Goal: Information Seeking & Learning: Learn about a topic

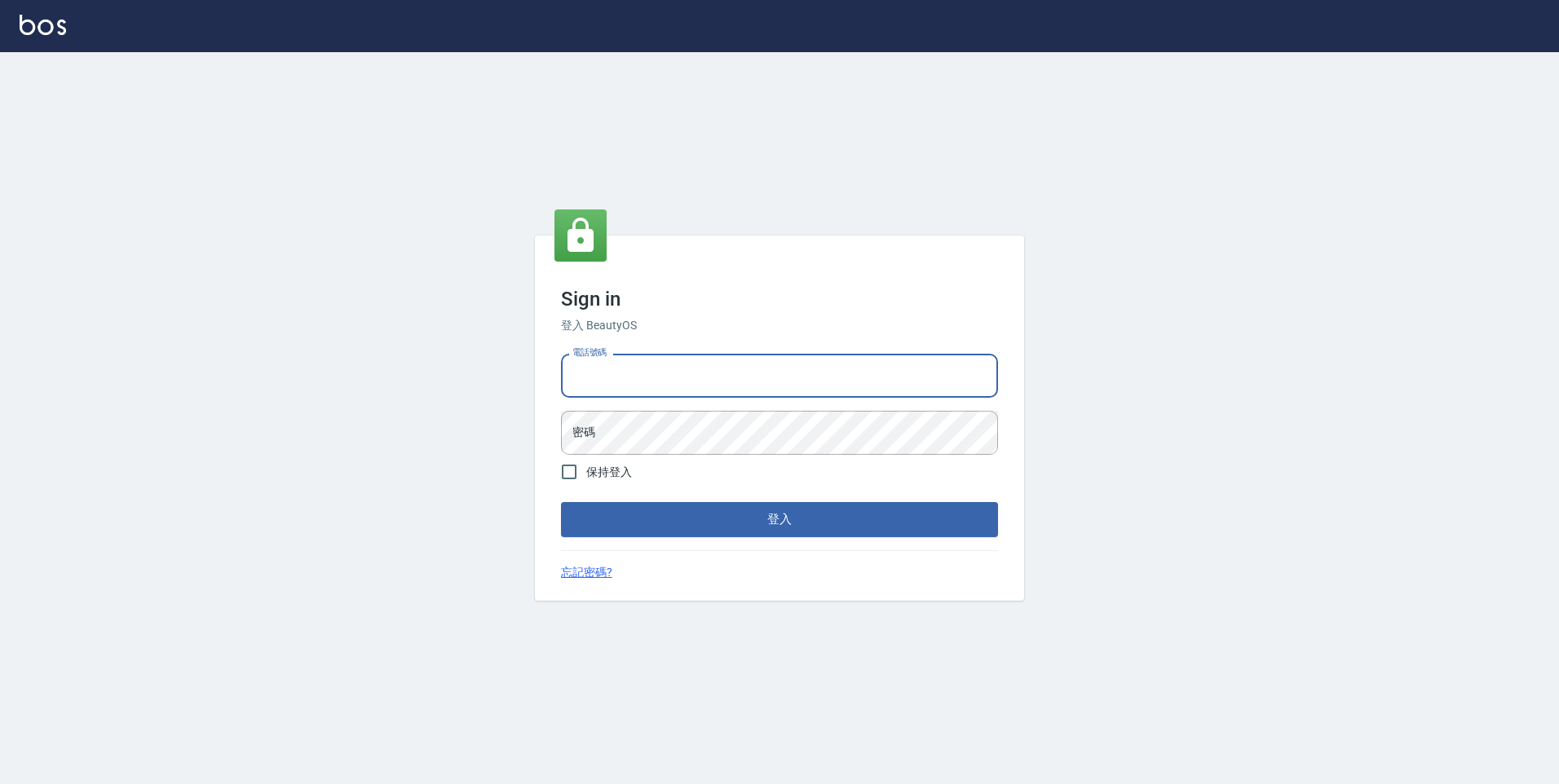
drag, startPoint x: 657, startPoint y: 370, endPoint x: 638, endPoint y: 366, distance: 19.4
click at [657, 370] on input "電話號碼" at bounding box center [779, 376] width 437 height 44
type input "0989439383"
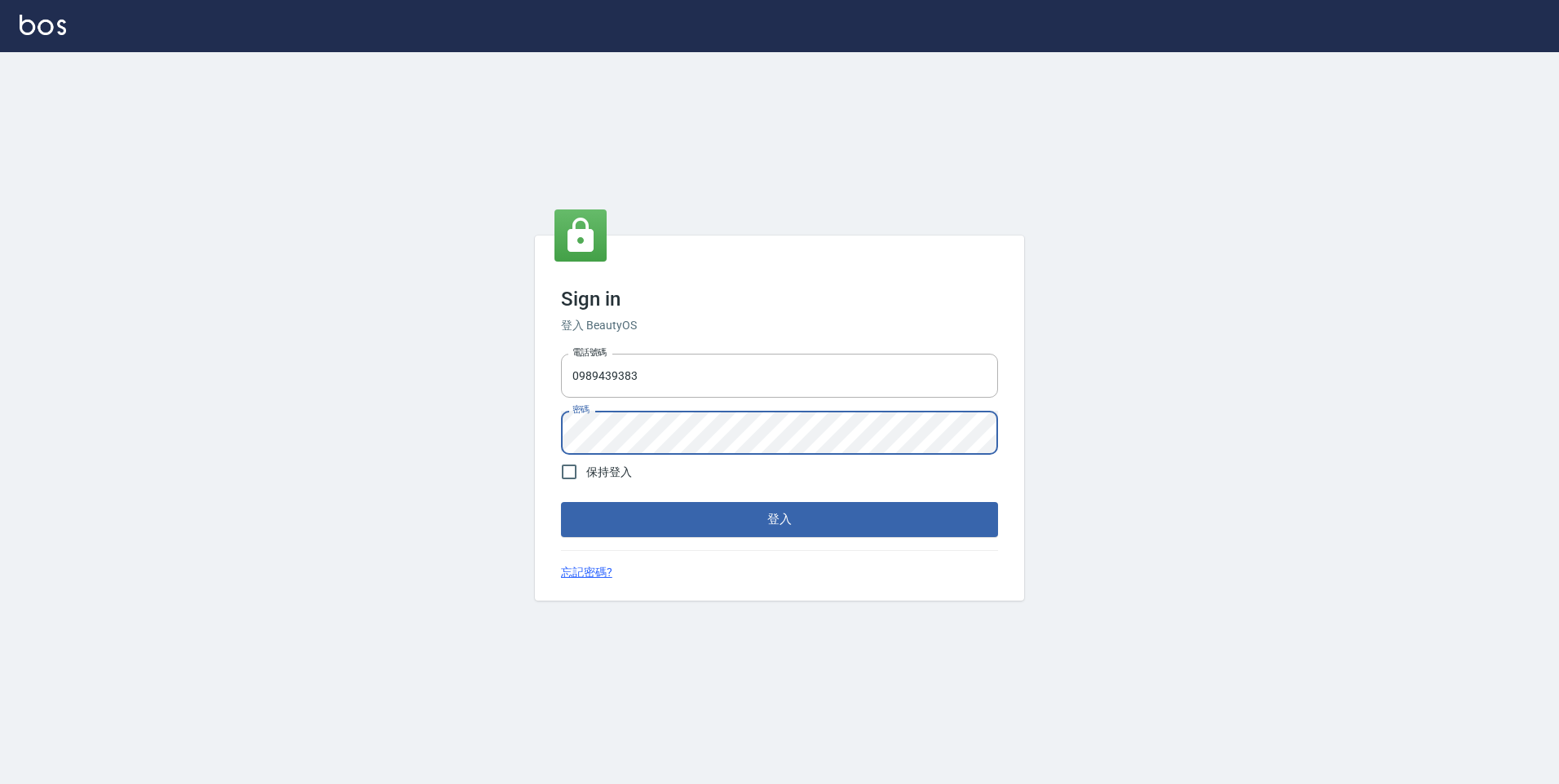
click at [561, 502] on button "登入" at bounding box center [779, 519] width 437 height 35
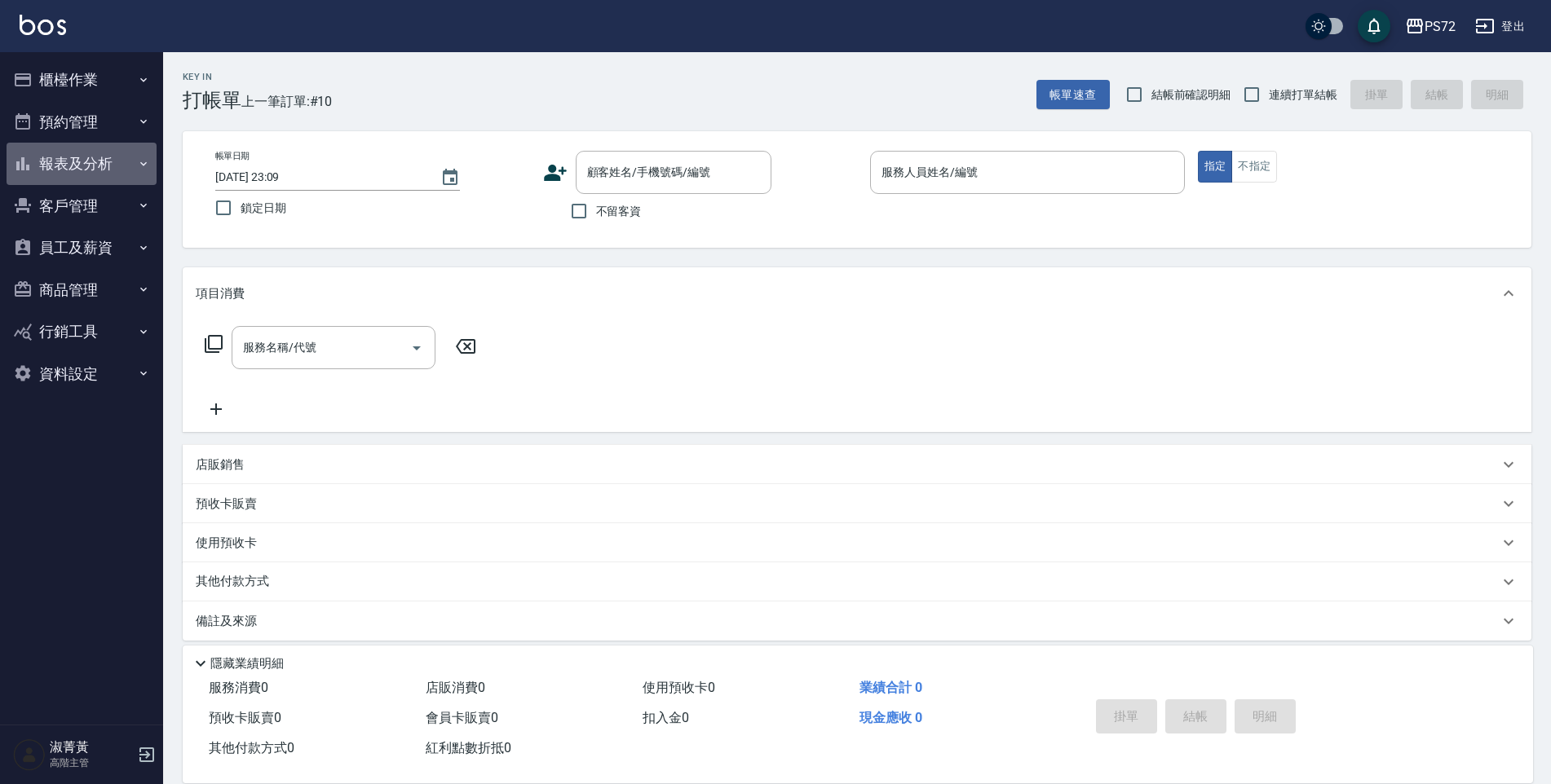
click at [93, 165] on button "報表及分析" at bounding box center [81, 164] width 150 height 43
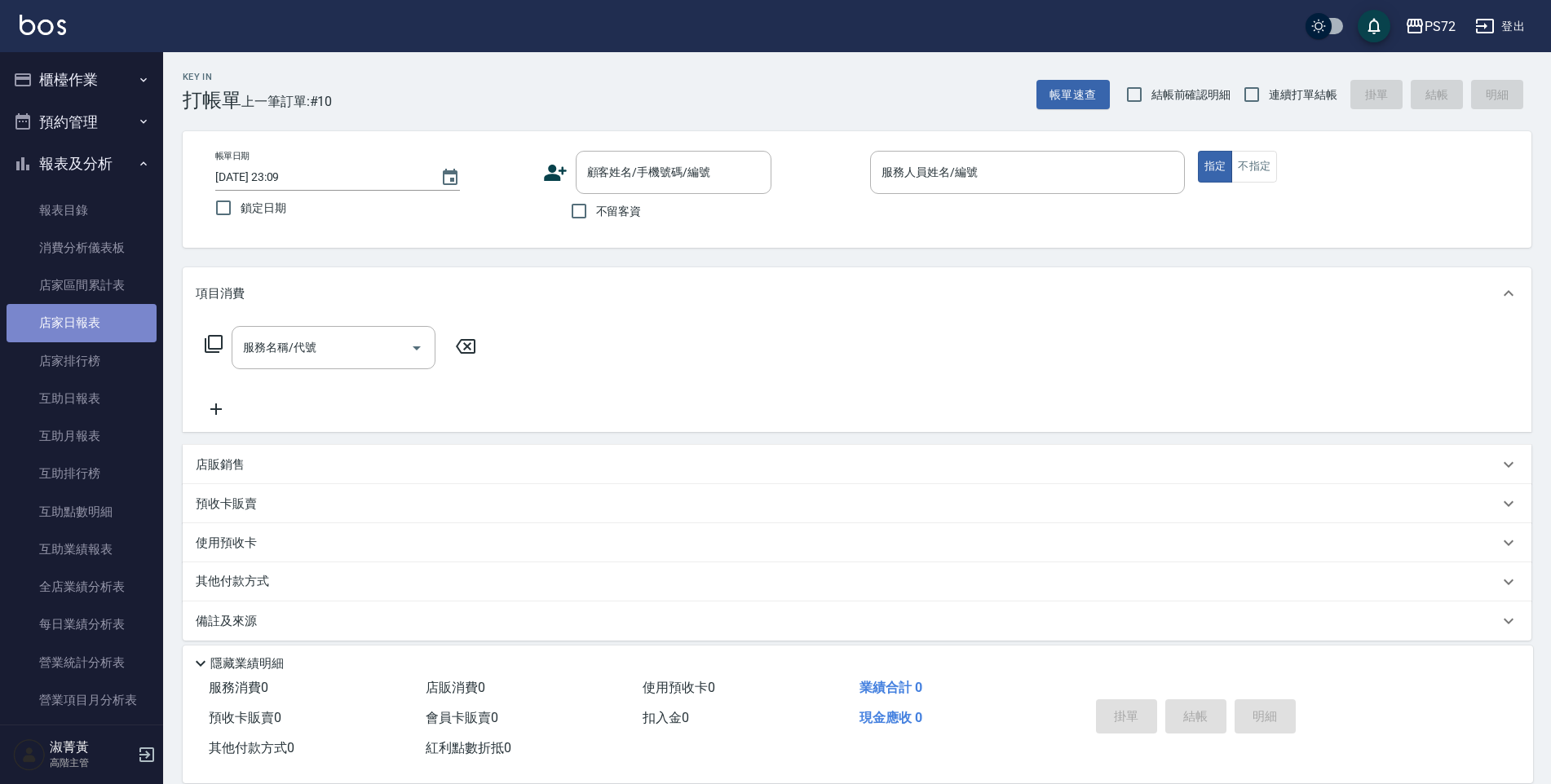
click at [93, 330] on link "店家日報表" at bounding box center [81, 323] width 150 height 37
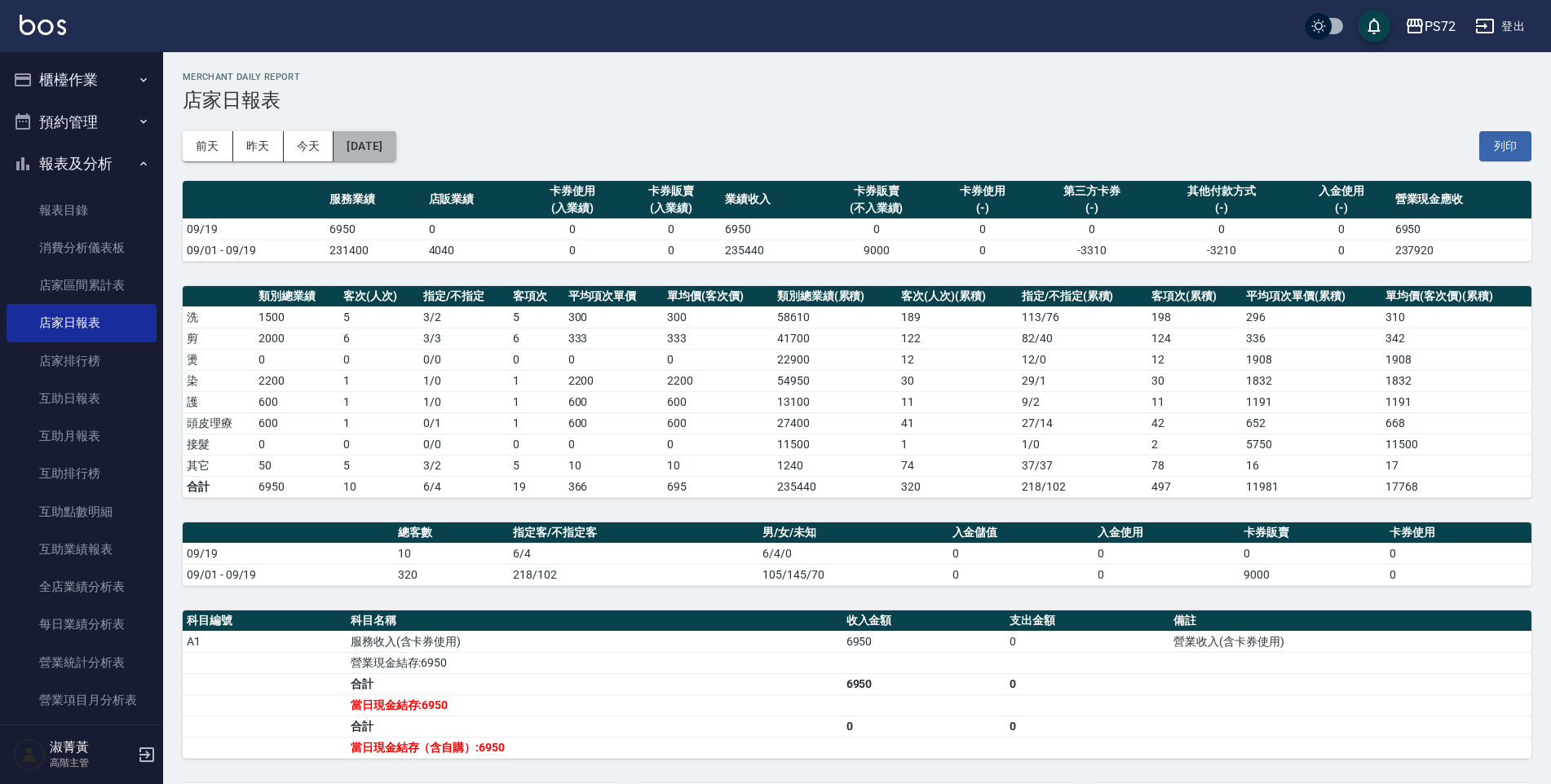
click at [365, 148] on button "[DATE]" at bounding box center [365, 147] width 62 height 30
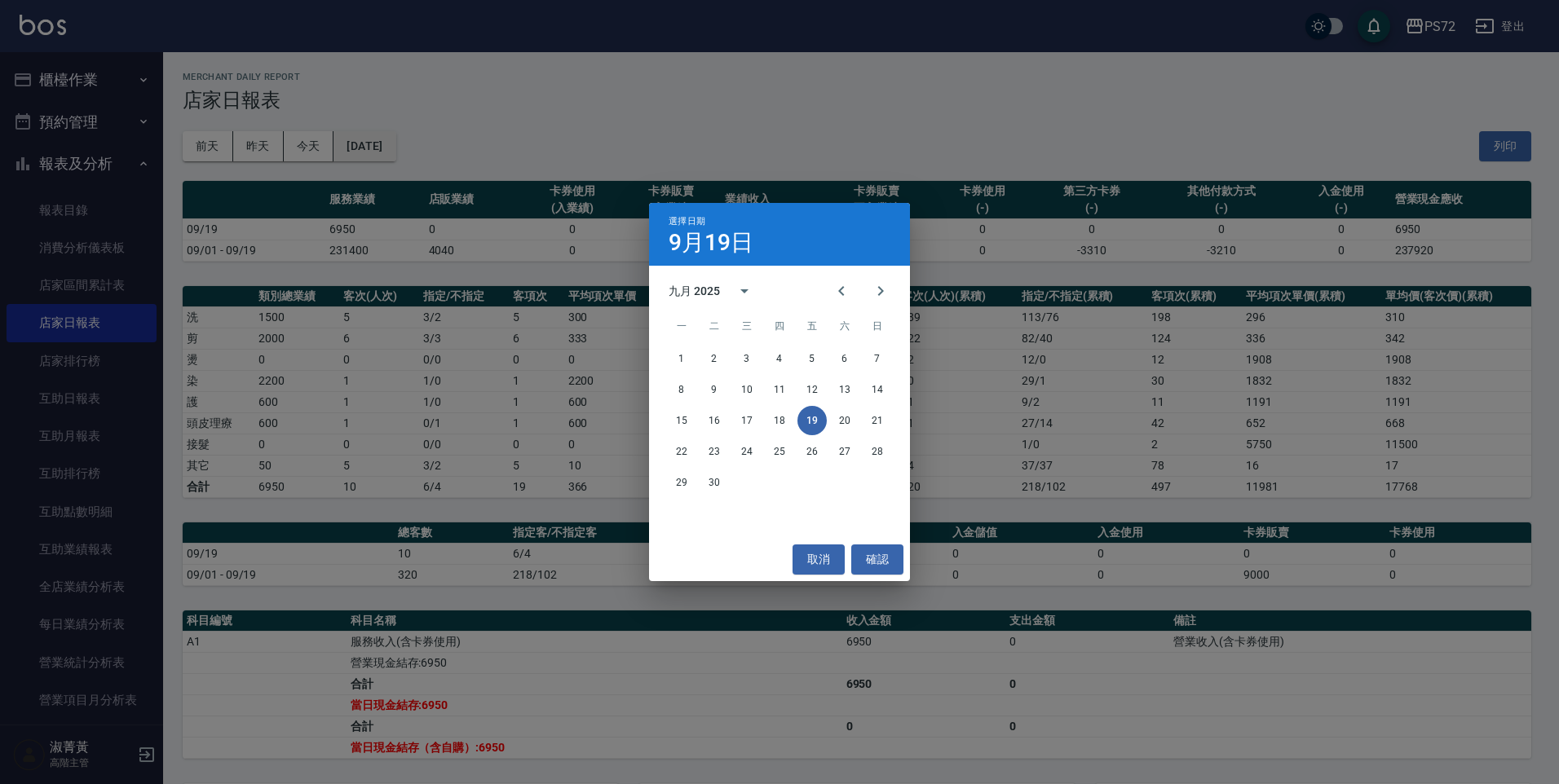
click at [365, 148] on div "選擇日期 [DATE] 九月 2025 一 二 三 四 五 六 日 1 2 3 4 5 6 7 8 9 10 11 12 13 14 15 16 17 18 …" at bounding box center [779, 392] width 1559 height 784
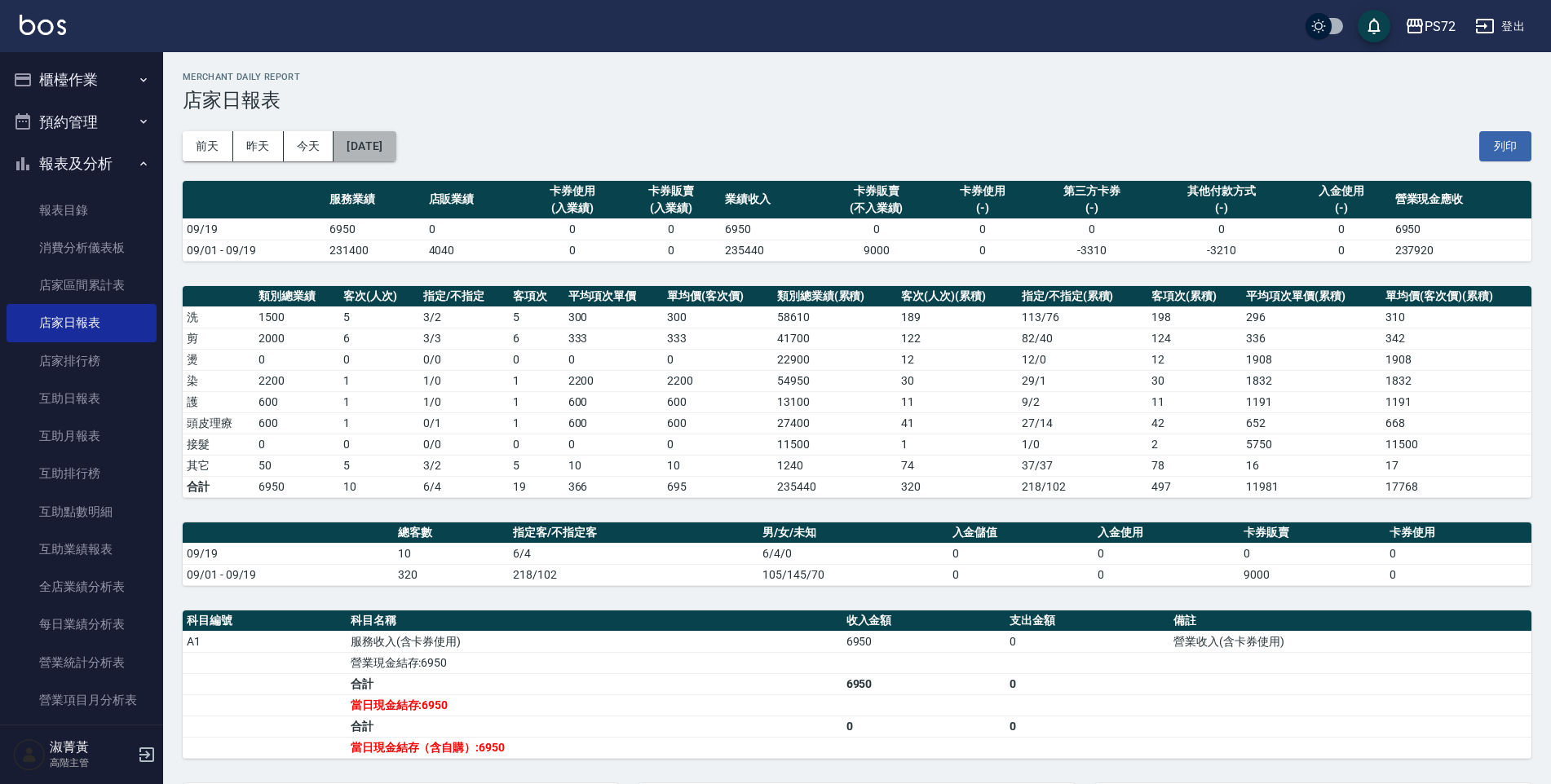
click at [396, 140] on button "[DATE]" at bounding box center [365, 147] width 62 height 30
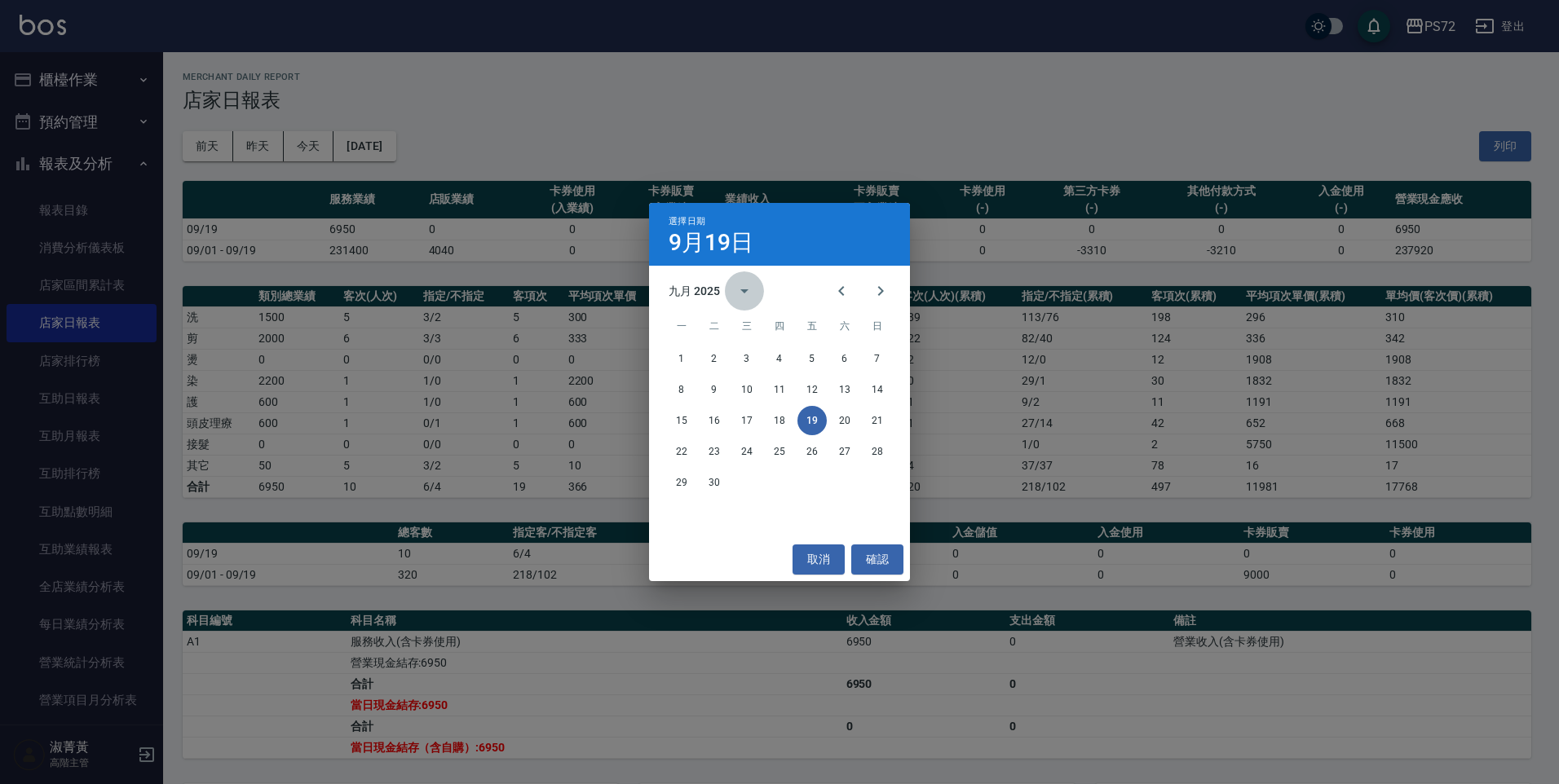
click at [741, 296] on icon "calendar view is open, switch to year view" at bounding box center [744, 291] width 20 height 20
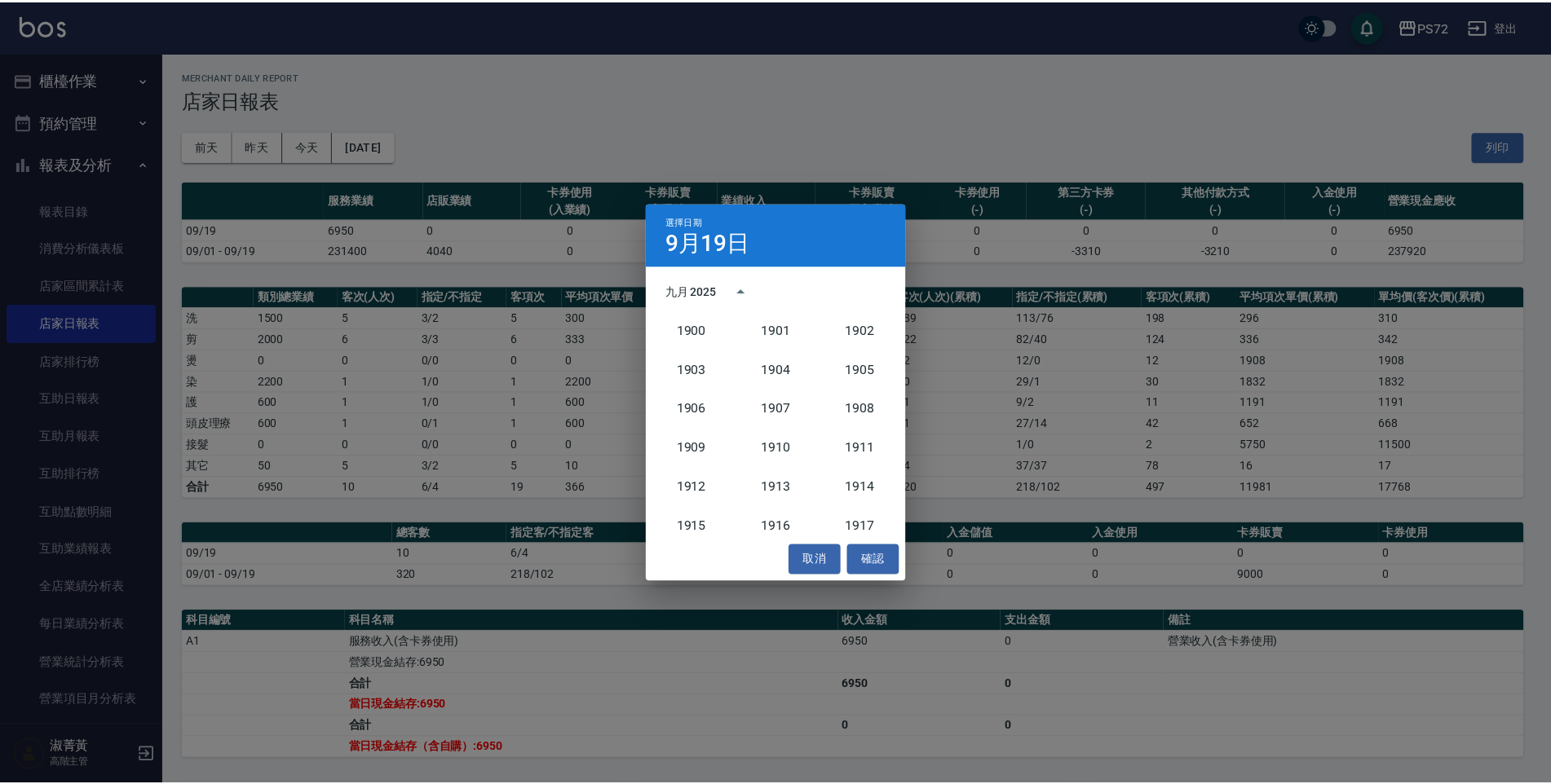
scroll to position [1509, 0]
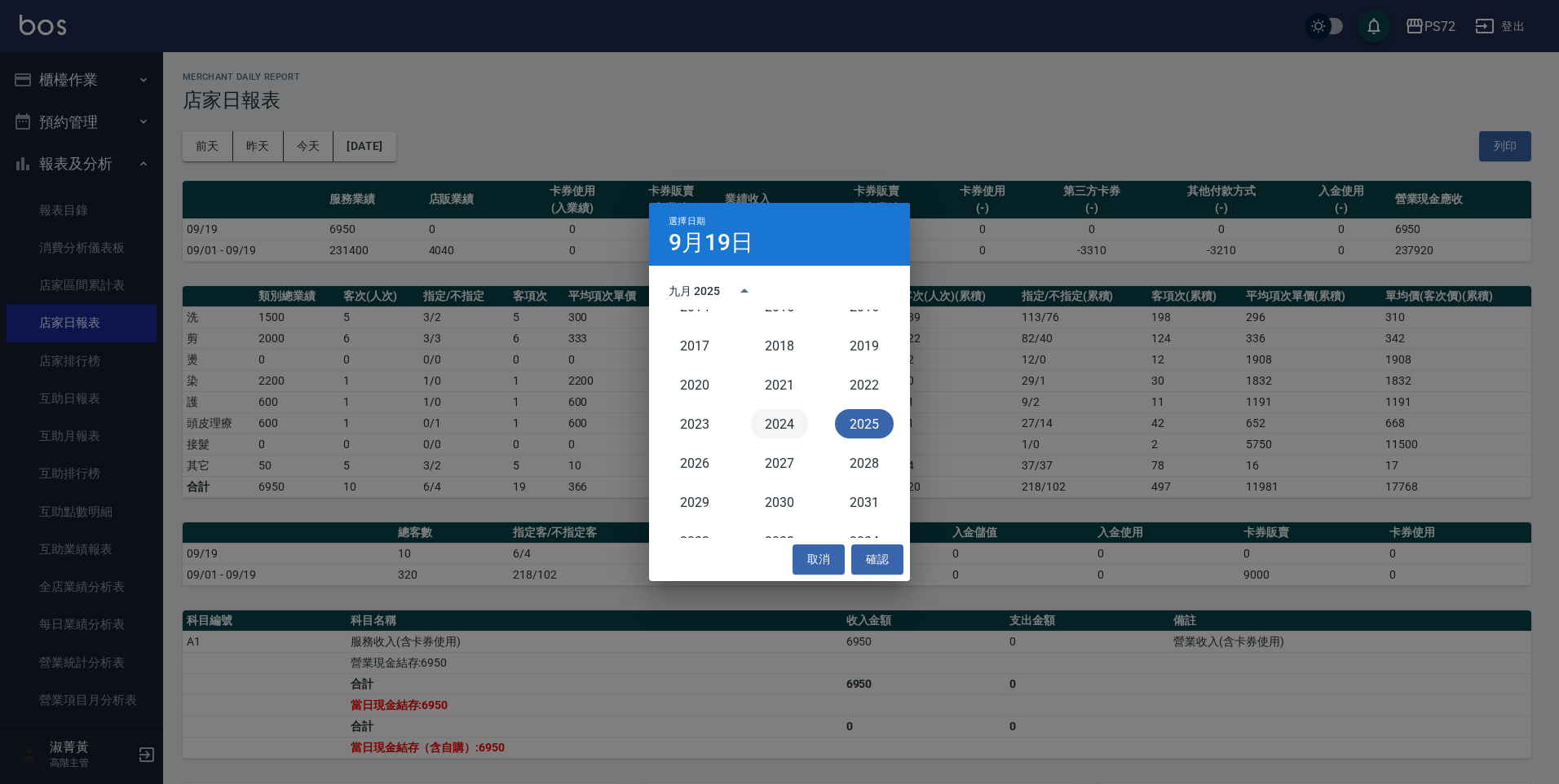
click at [784, 426] on button "2024" at bounding box center [780, 423] width 59 height 29
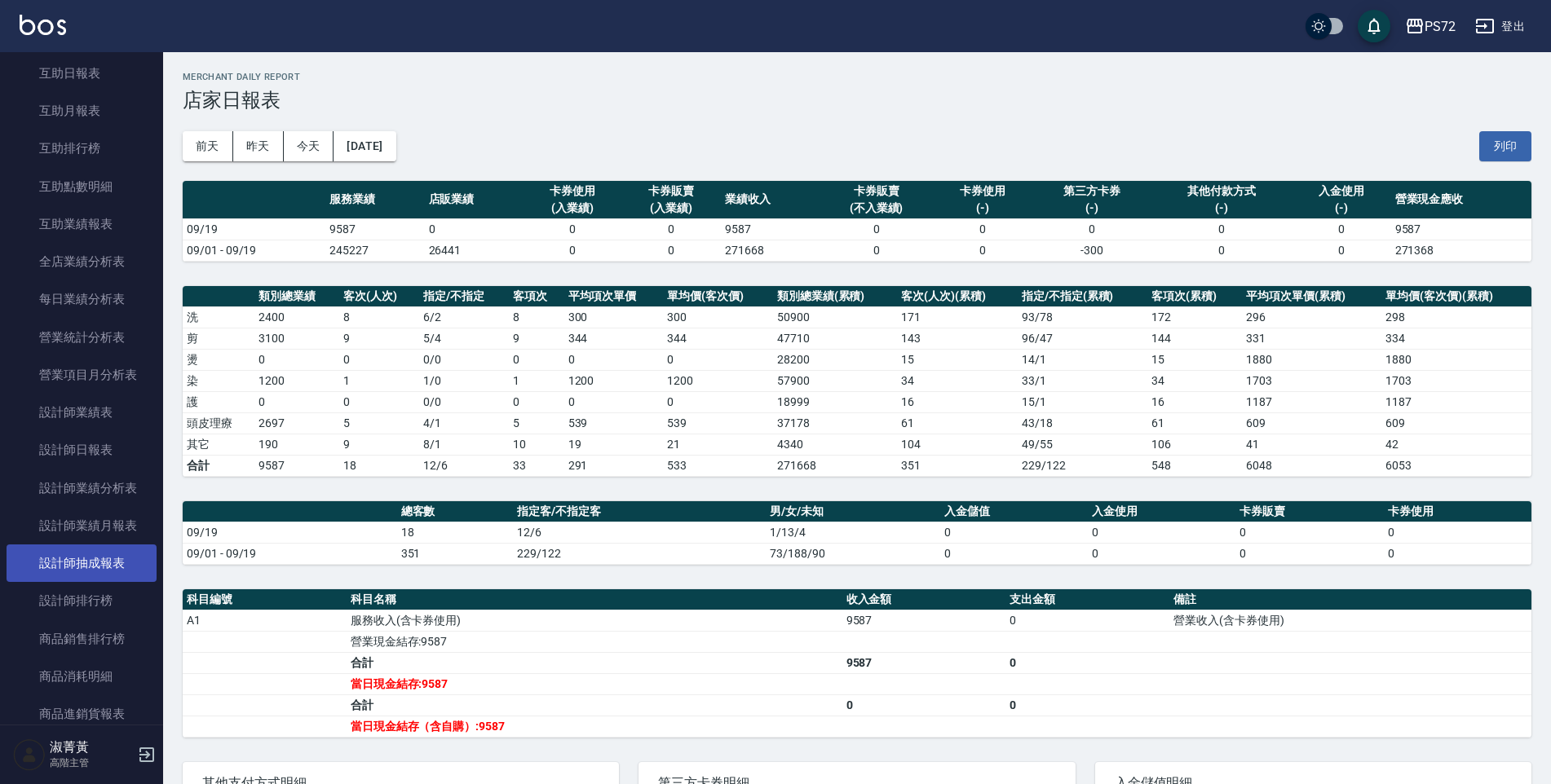
scroll to position [326, 0]
click at [114, 481] on link "設計師業績分析表" at bounding box center [81, 487] width 150 height 37
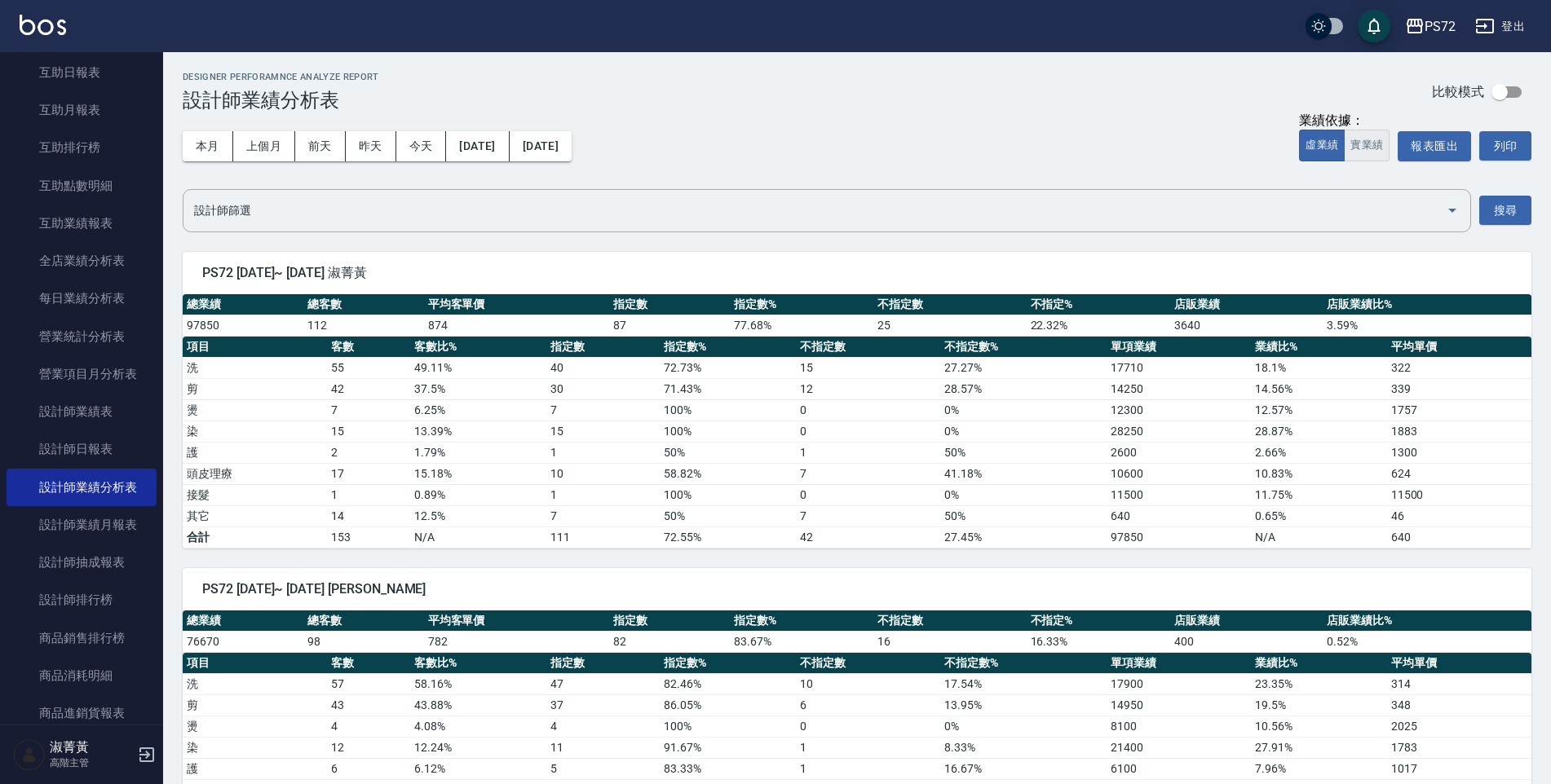
click at [1368, 142] on button "實業績" at bounding box center [1366, 146] width 45 height 32
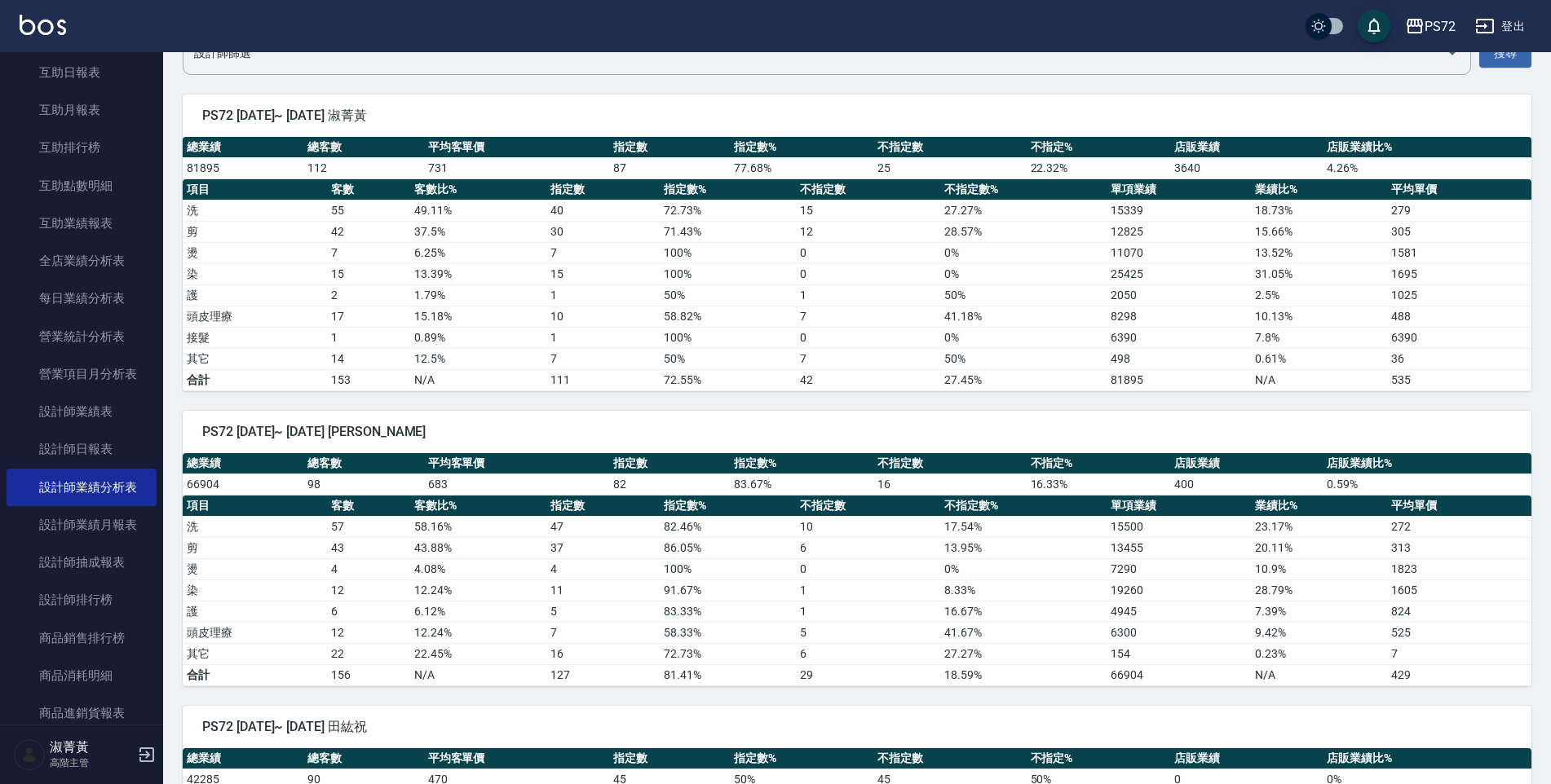
scroll to position [163, 0]
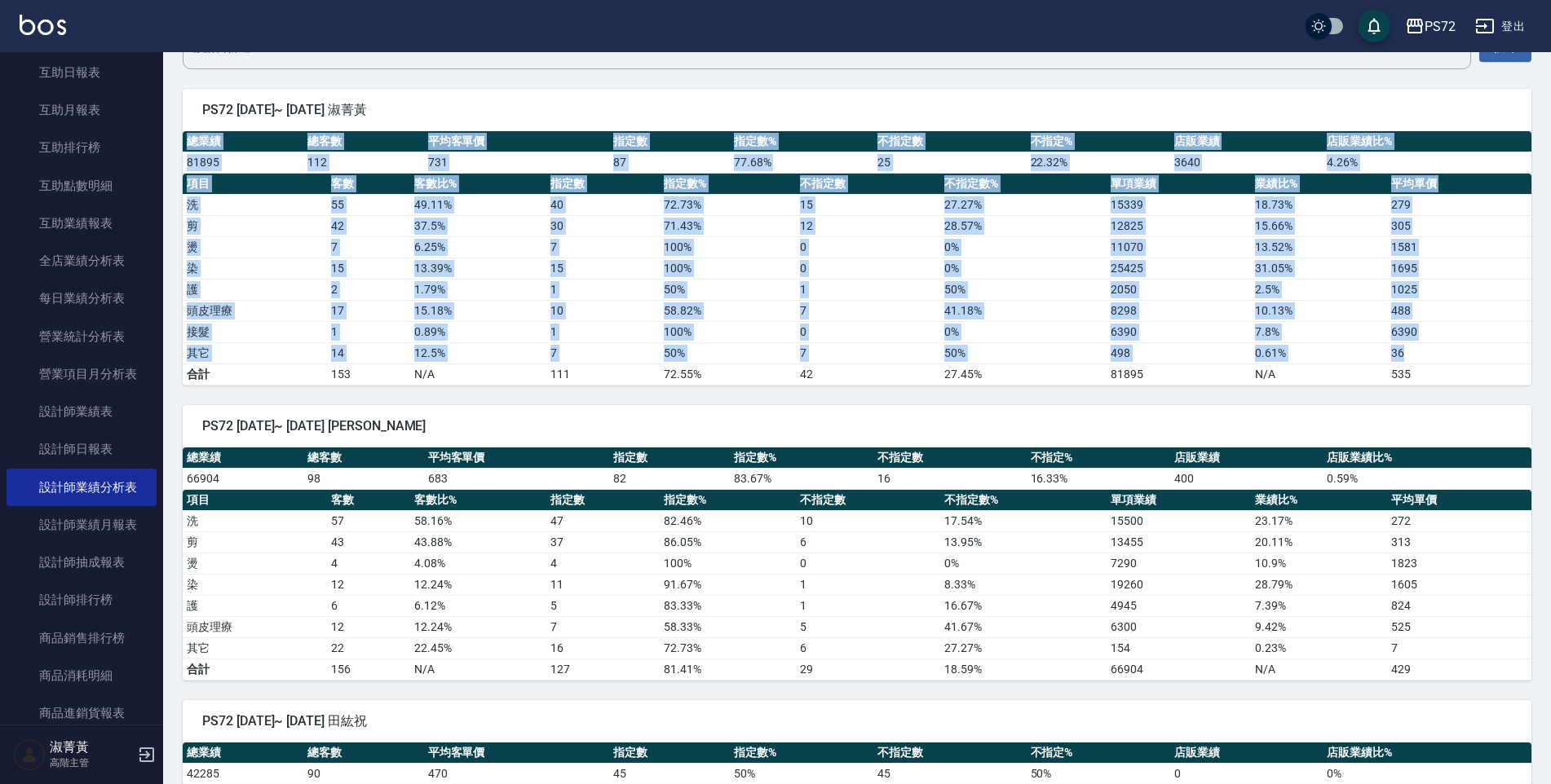
drag, startPoint x: 188, startPoint y: 140, endPoint x: 1402, endPoint y: 348, distance: 1231.7
click at [1402, 348] on div "總業績 總客數 平均客單價 指定數 指定數% 不指定數 不指定% 店販業績 店販業績比% 81895 112 731 87 77.68 % 25 22.32 …" at bounding box center [856, 259] width 1349 height 254
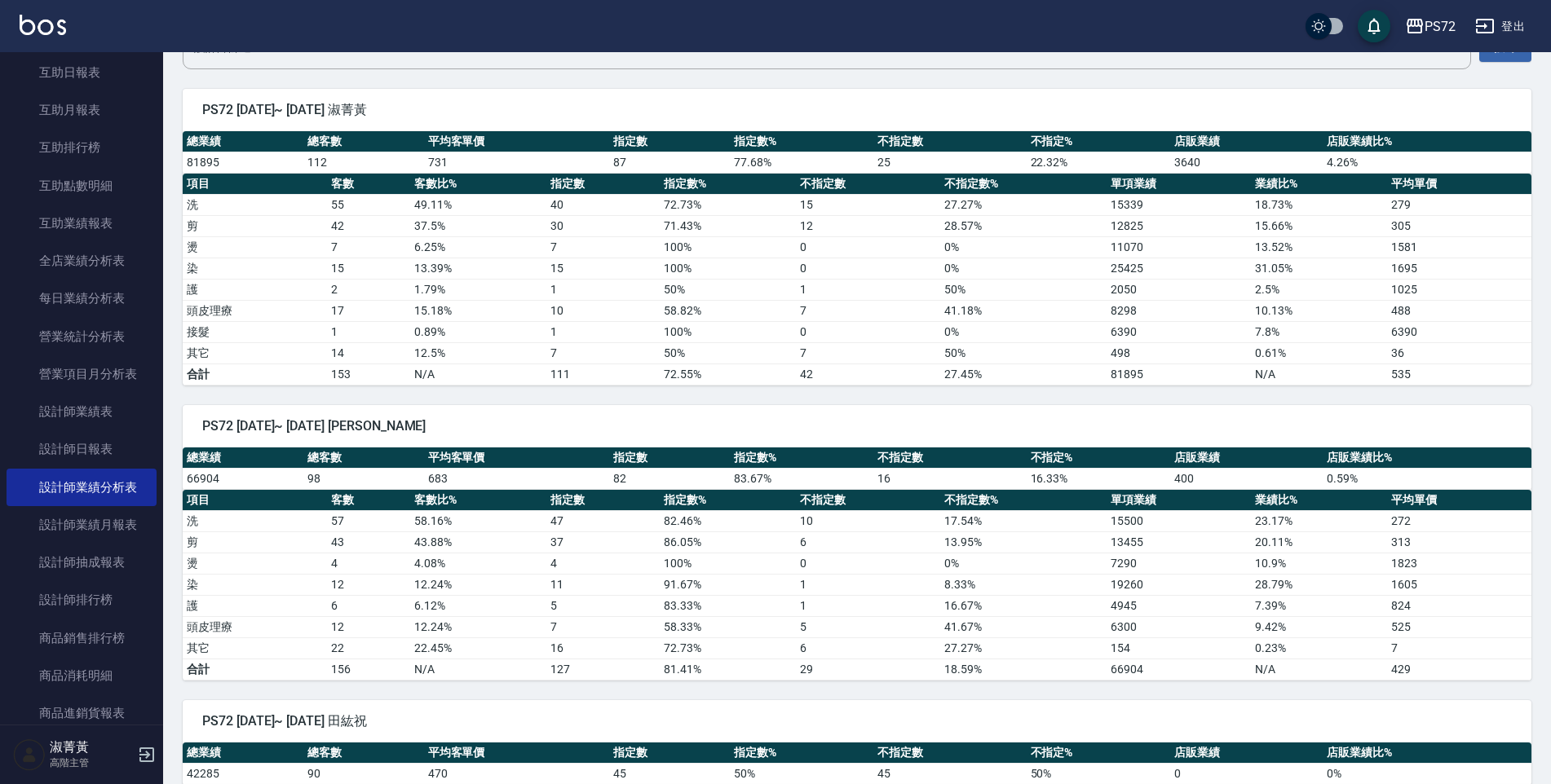
click at [1067, 427] on span "PS72 [DATE]~ [DATE] [PERSON_NAME]" at bounding box center [856, 426] width 1310 height 16
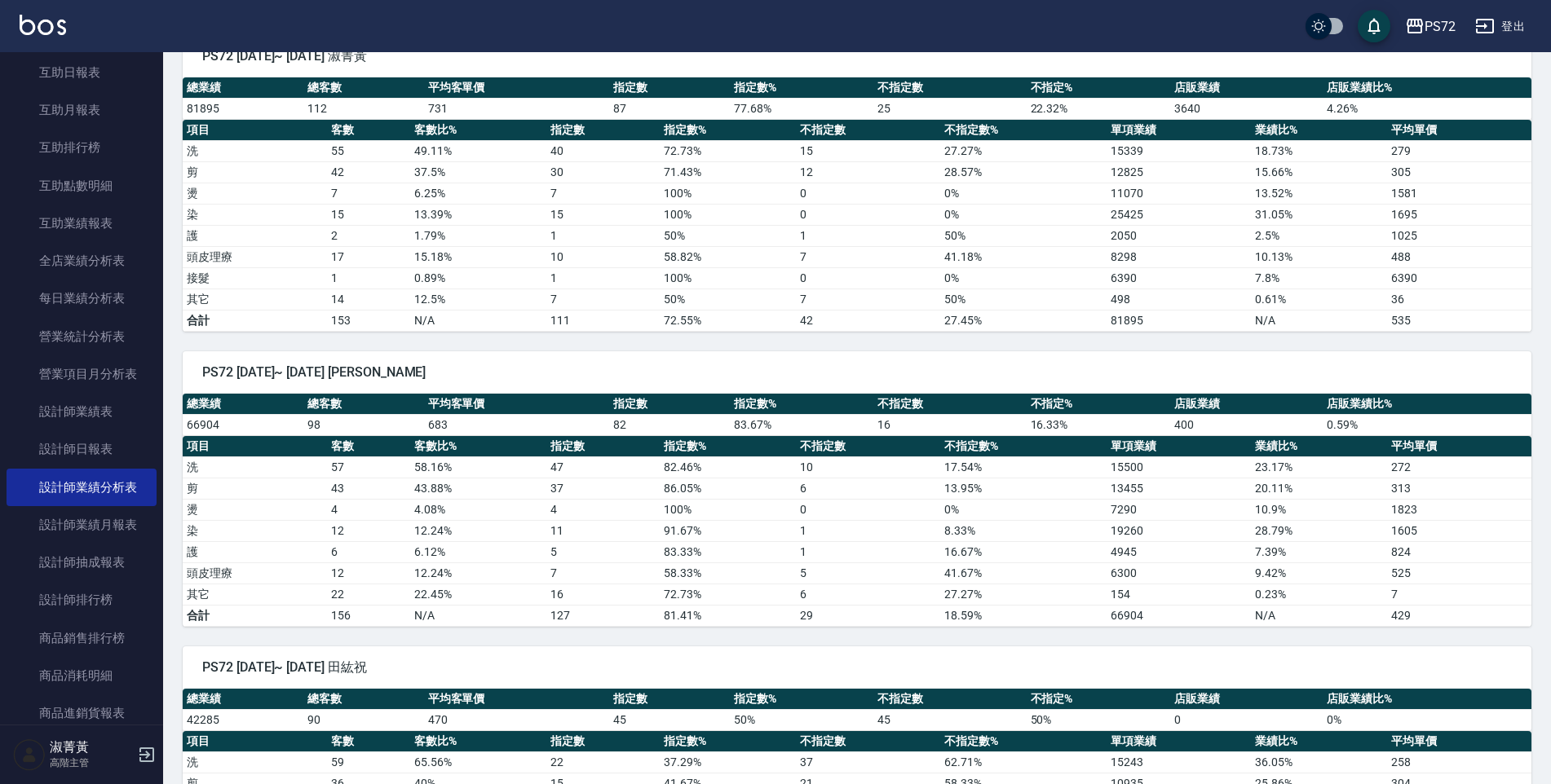
scroll to position [0, 0]
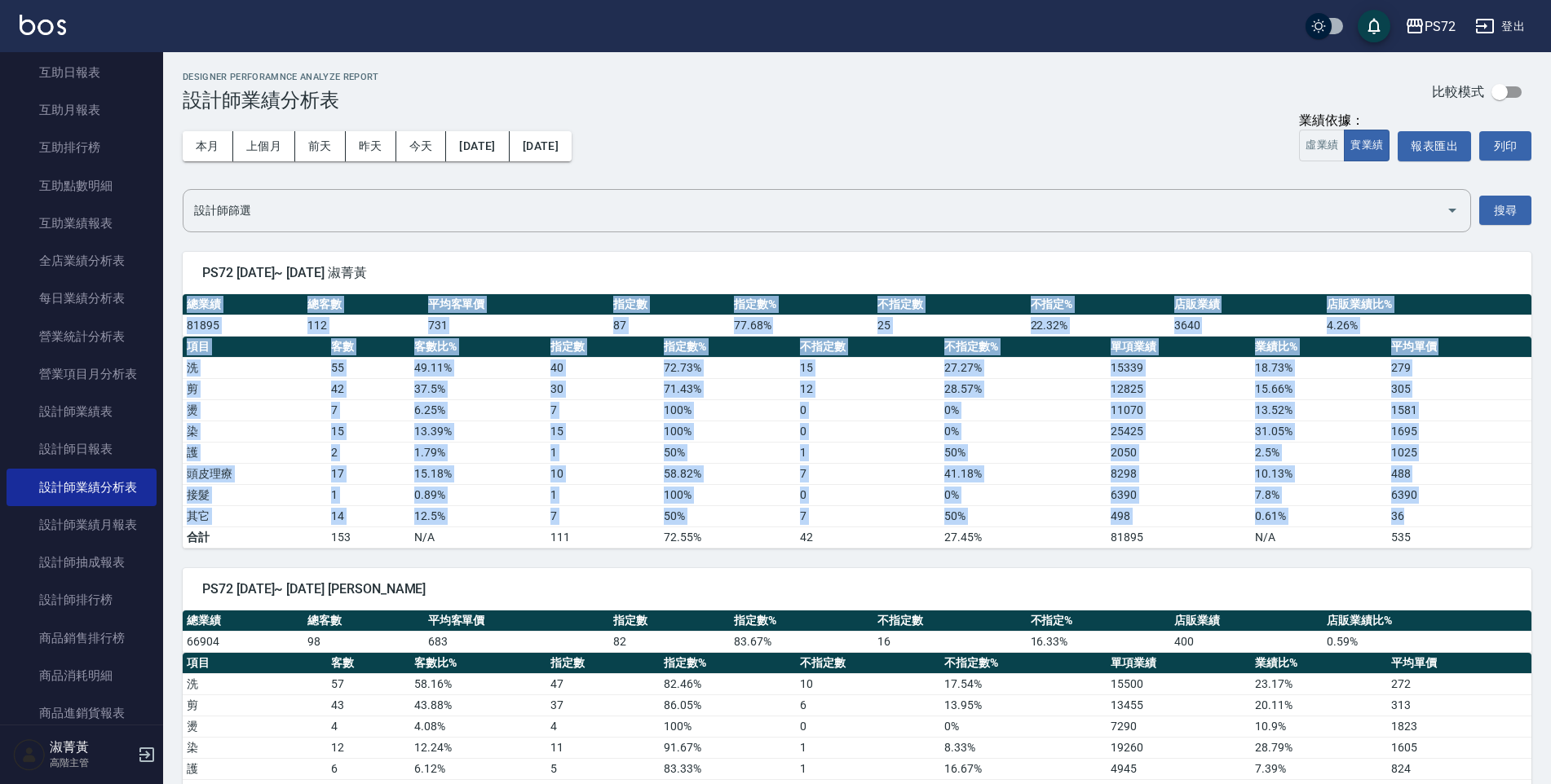
drag, startPoint x: 187, startPoint y: 301, endPoint x: 1405, endPoint y: 515, distance: 1236.7
click at [1405, 515] on div "總業績 總客數 平均客單價 指定數 指定數% 不指定數 不指定% 店販業績 店販業績比% 81895 112 731 87 77.68 % 25 22.32 …" at bounding box center [856, 421] width 1349 height 254
copy div "總業績 總客數 平均客單價 指定數 指定數% 不指定數 不指定% 店販業績 店販業績比% 81895 112 731 87 77.68 % 25 22.32 …"
click at [384, 399] on td "7" at bounding box center [369, 410] width 84 height 21
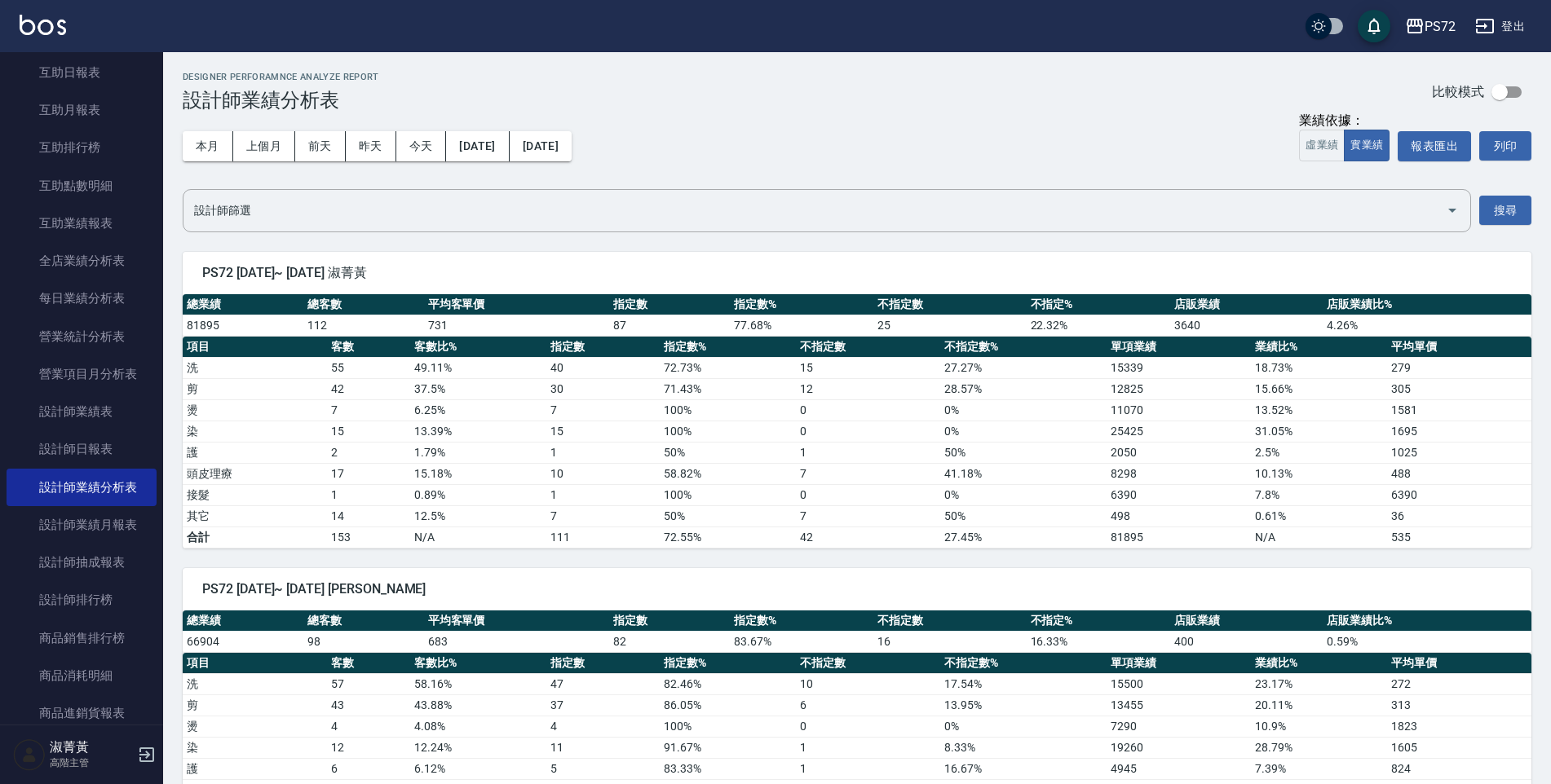
click at [551, 393] on td "30" at bounding box center [603, 388] width 114 height 21
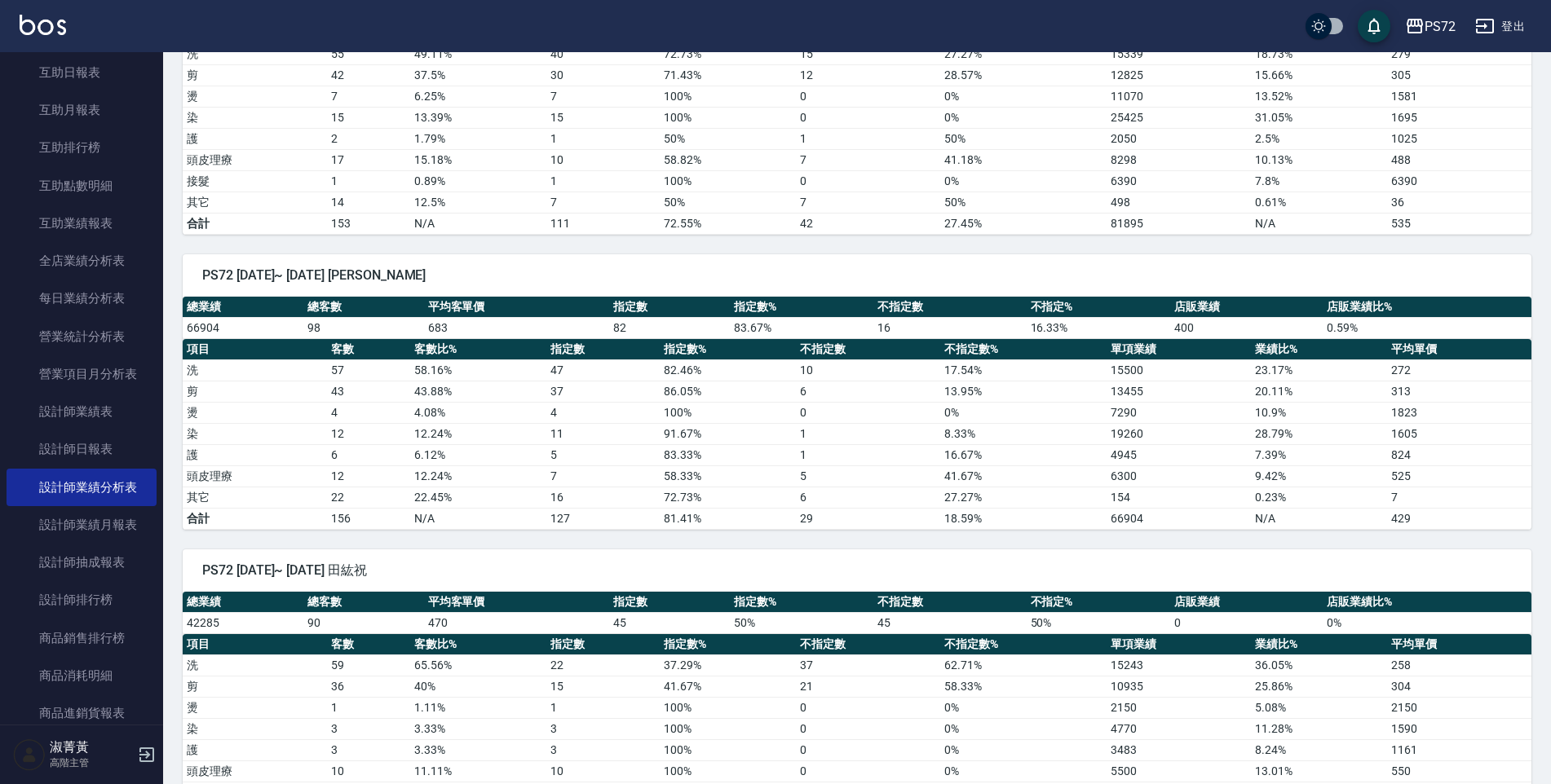
scroll to position [319, 0]
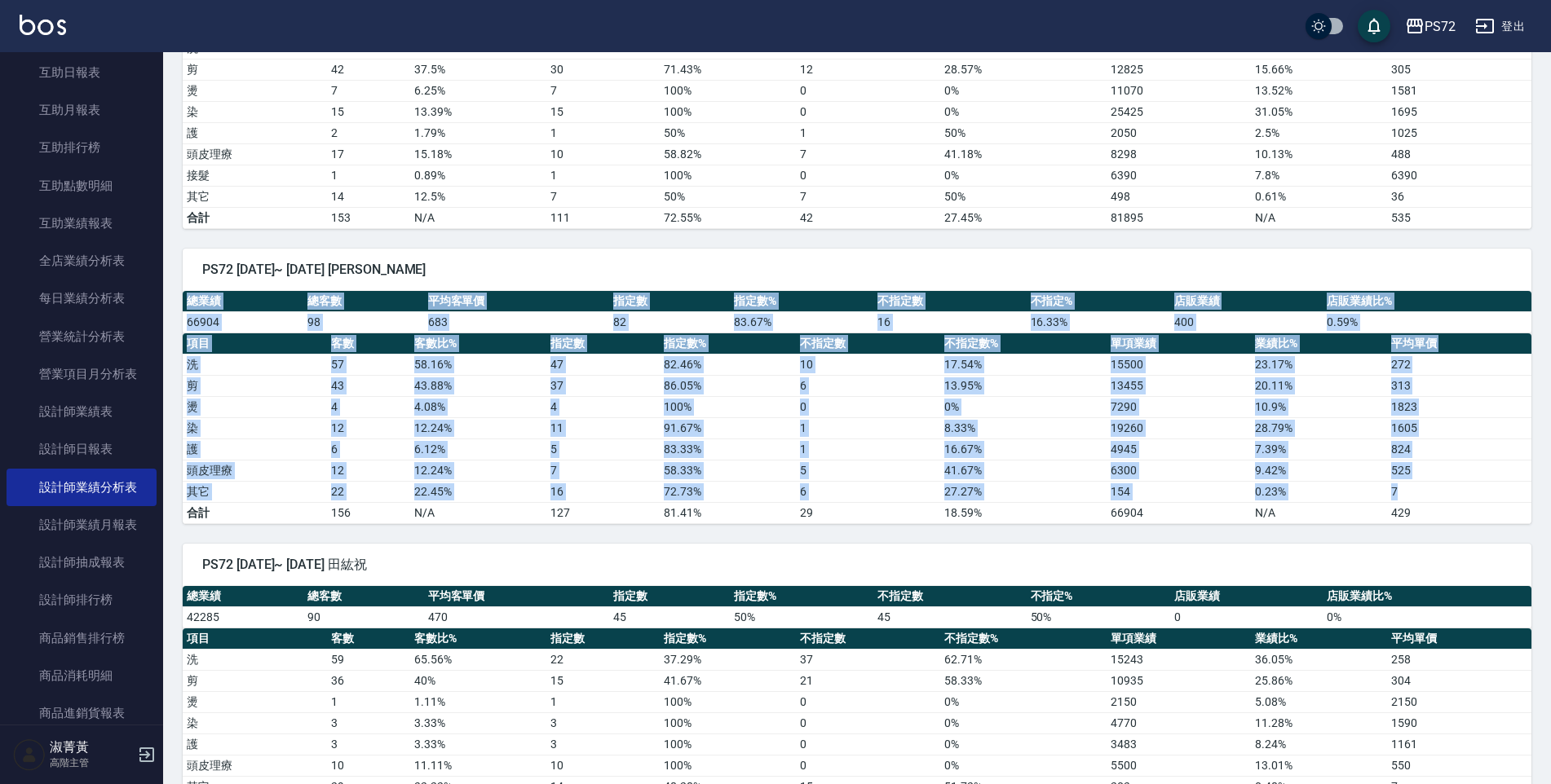
drag, startPoint x: 189, startPoint y: 300, endPoint x: 1420, endPoint y: 492, distance: 1245.9
click at [1420, 492] on div "總業績 總客數 平均客單價 指定數 指定數% 不指定數 不指定% 店販業績 店販業績比% 66904 98 683 82 83.67 % 16 16.33 %…" at bounding box center [856, 407] width 1349 height 233
drag, startPoint x: 1420, startPoint y: 492, endPoint x: 1397, endPoint y: 445, distance: 52.3
copy div "總業績 總客數 平均客單價 指定數 指定數% 不指定數 不指定% 店販業績 店販業績比% 66904 98 683 82 83.67 % 16 16.33 %…"
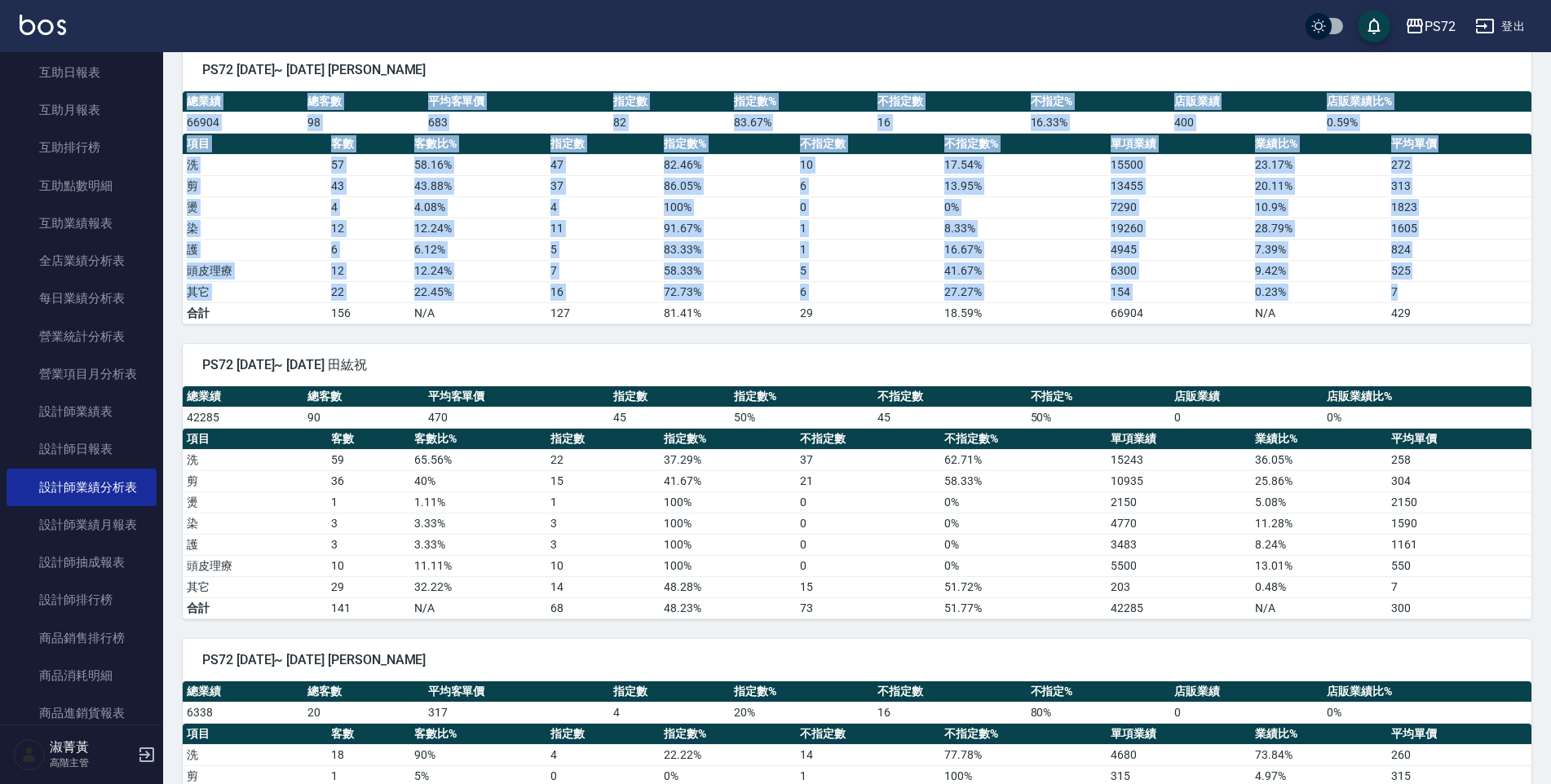
scroll to position [536, 0]
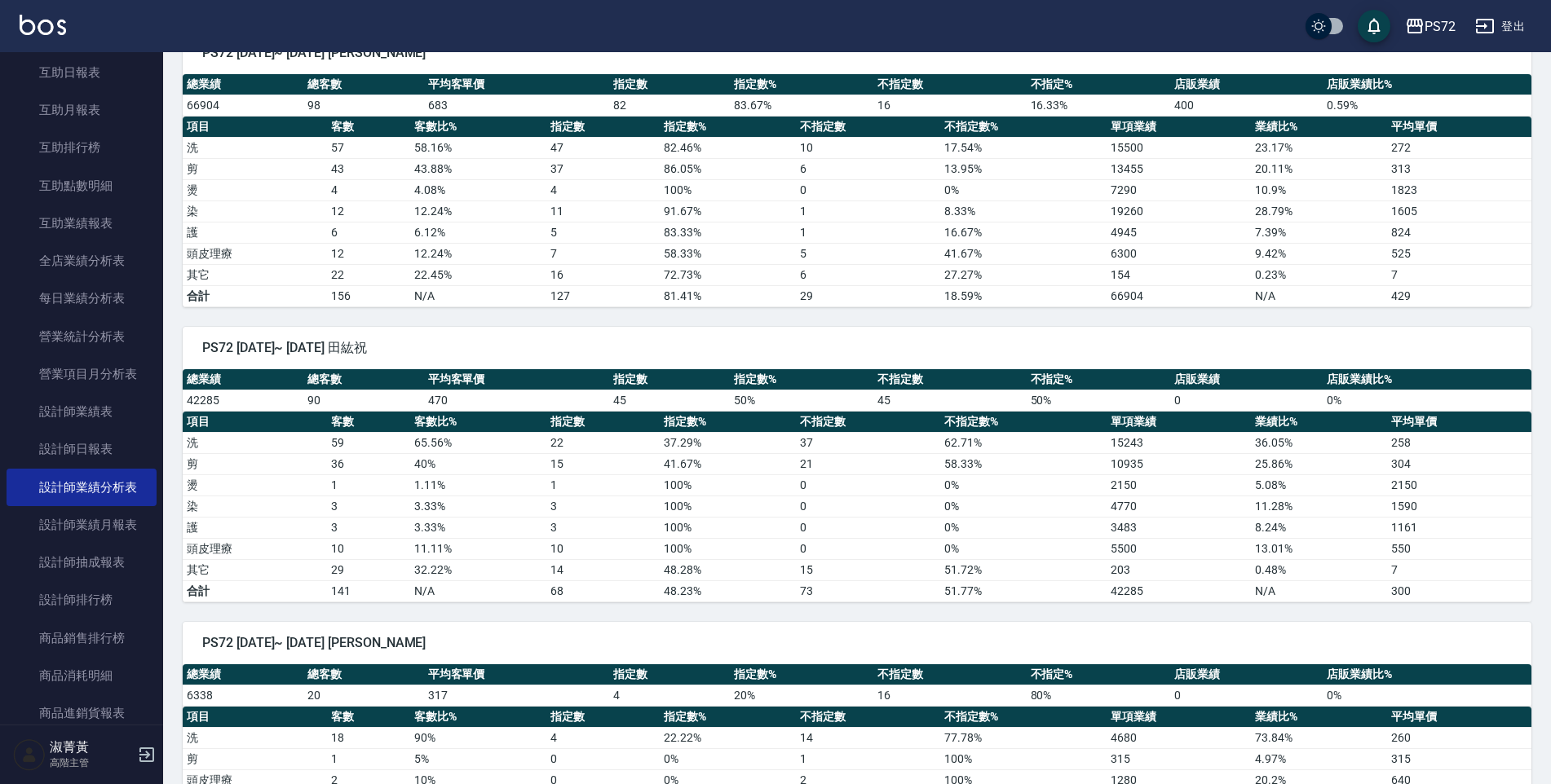
click at [348, 420] on th "客數" at bounding box center [369, 422] width 84 height 21
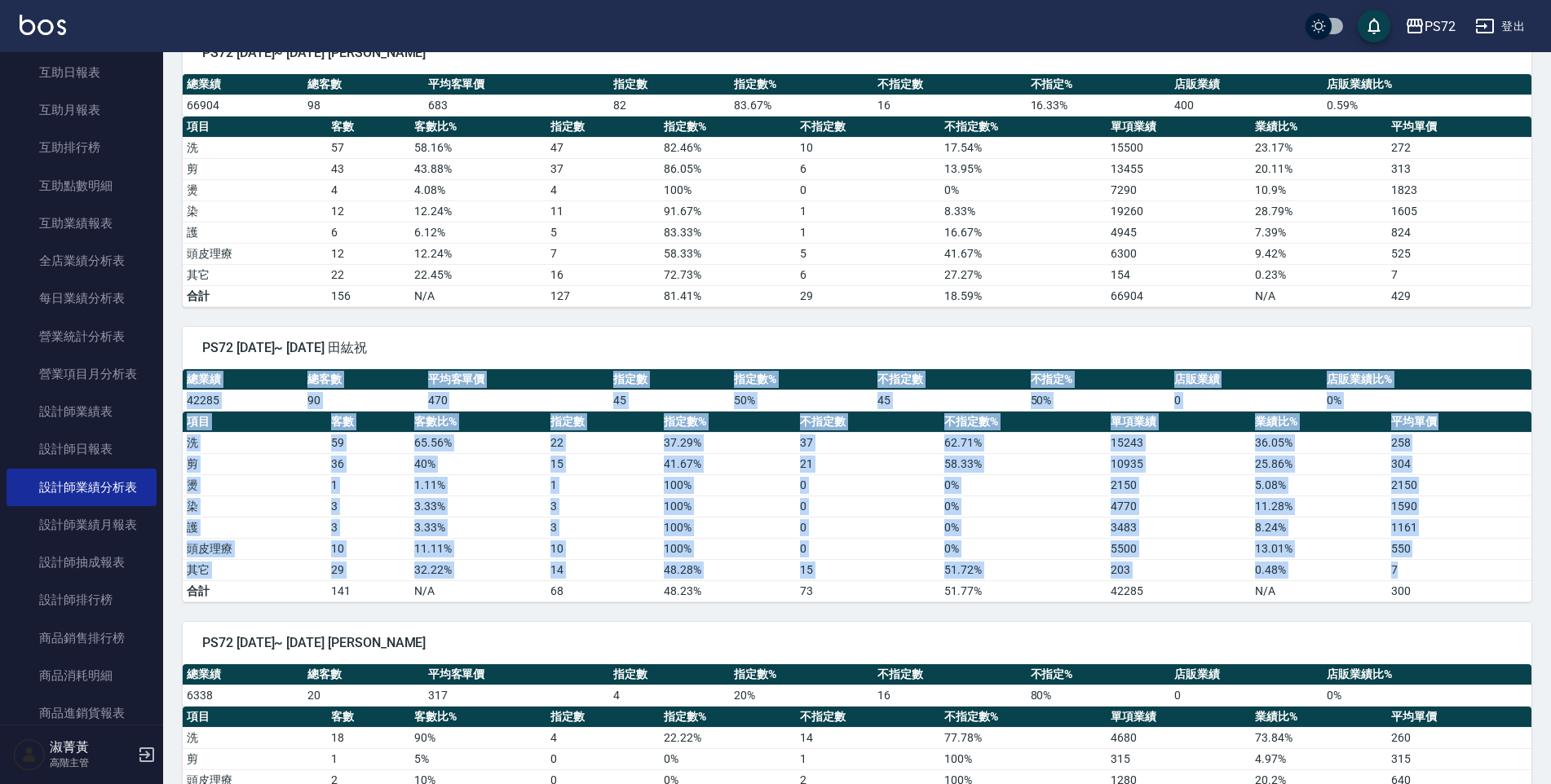
drag, startPoint x: 190, startPoint y: 375, endPoint x: 1408, endPoint y: 577, distance: 1234.6
click at [1408, 577] on div "總業績 總客數 平均客單價 指定數 指定數% 不指定數 不指定% 店販業績 店販業績比% 42285 90 470 45 50 % 45 50 % 0 0 %…" at bounding box center [856, 485] width 1349 height 233
copy div "總業績 總客數 平均客單價 指定數 指定數% 不指定數 不指定% 店販業績 店販業績比% 42285 90 470 45 50 % 45 50 % 0 0 %…"
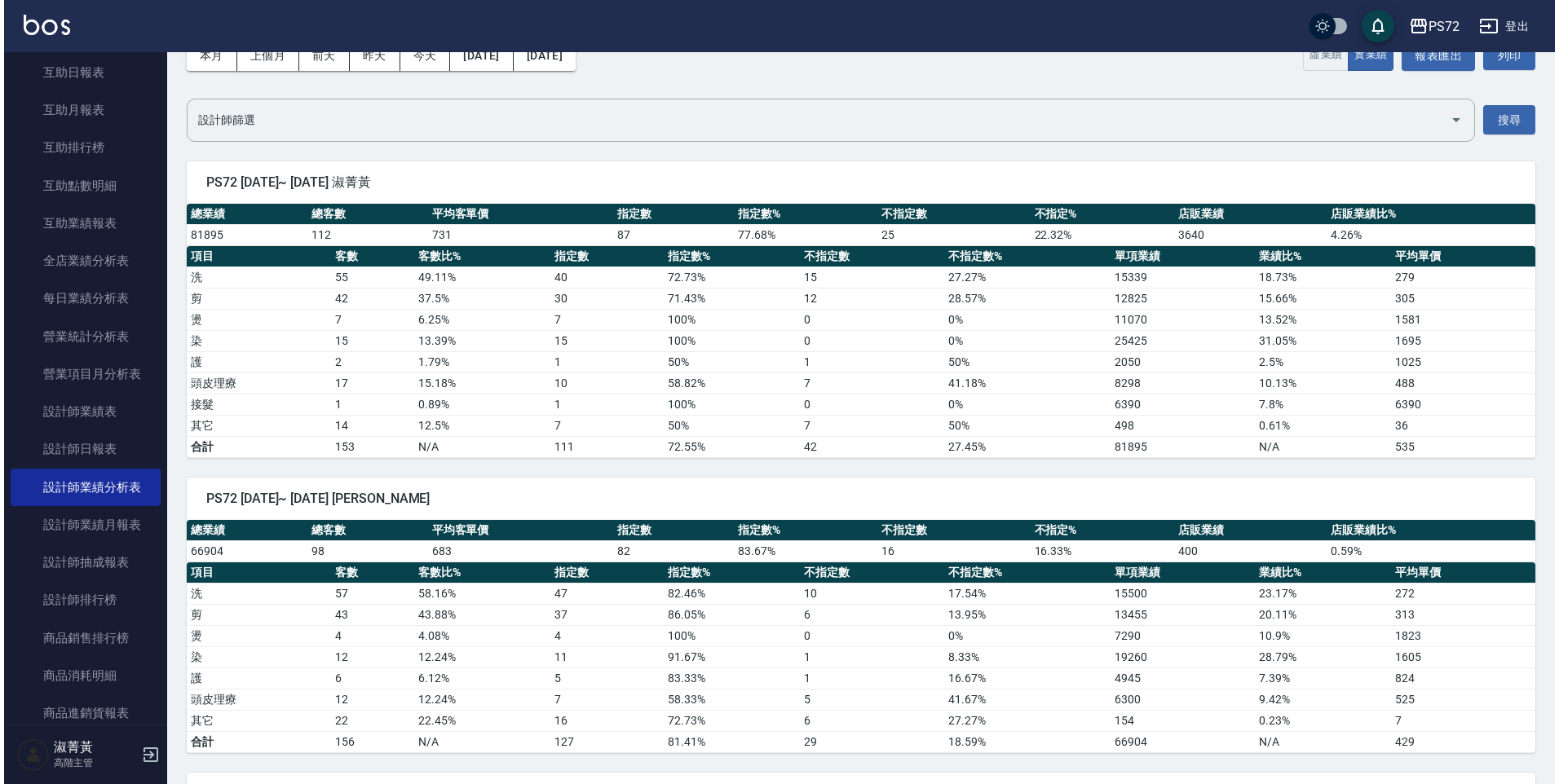
scroll to position [0, 0]
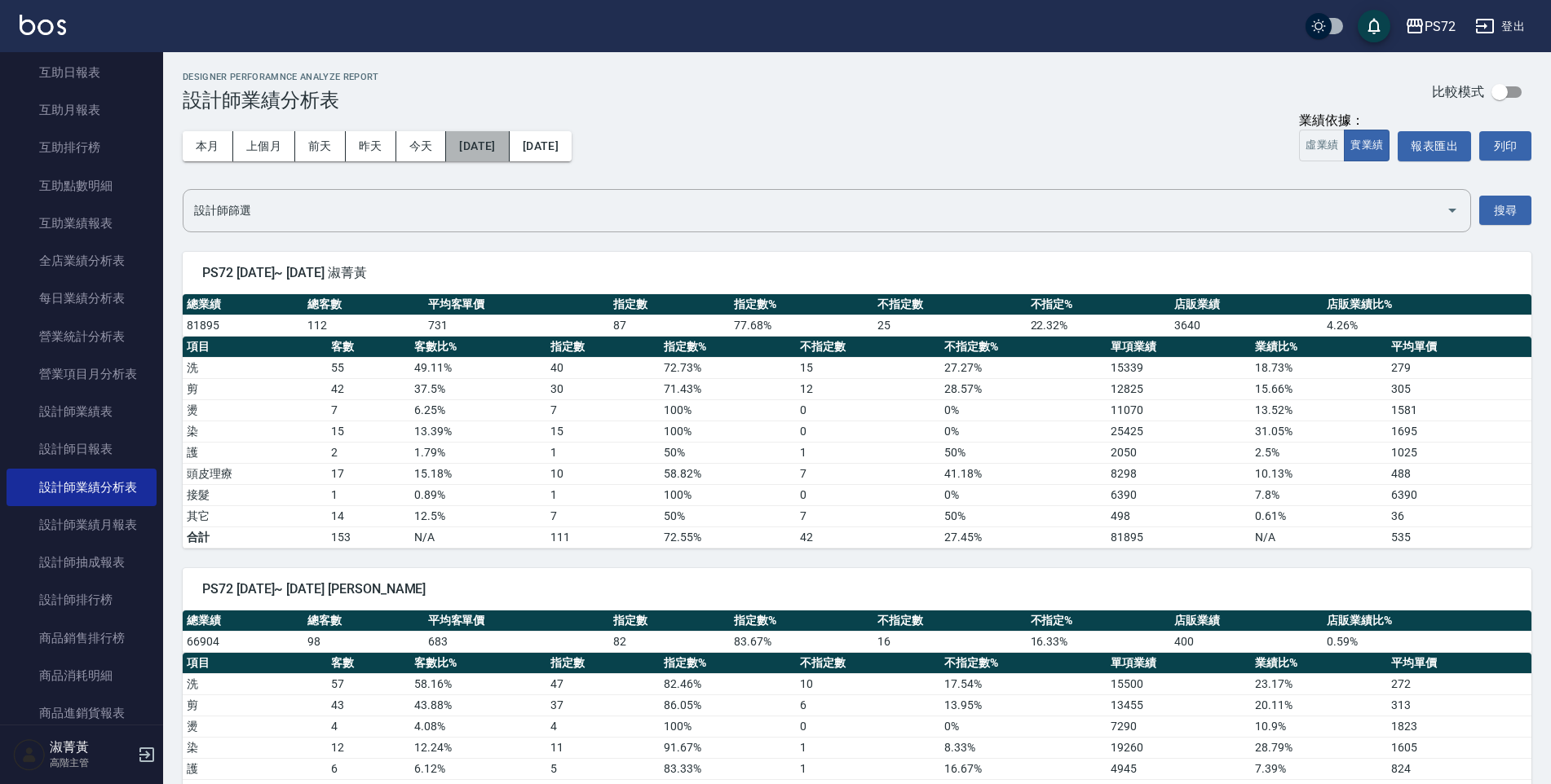
click at [481, 142] on button "[DATE]" at bounding box center [478, 147] width 63 height 30
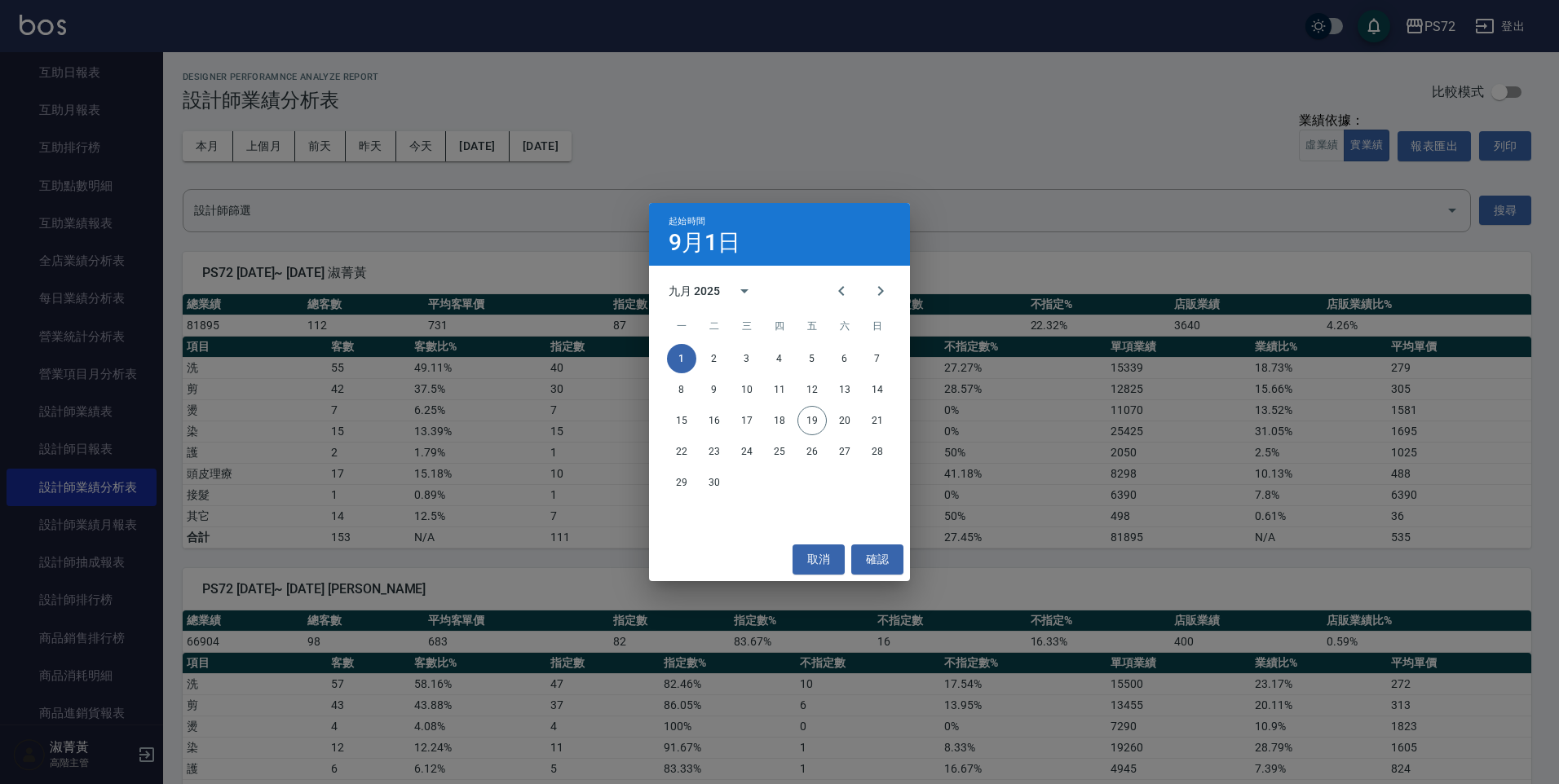
click at [699, 280] on div "九月 2025" at bounding box center [716, 291] width 95 height 39
click at [782, 426] on button "2024" at bounding box center [780, 423] width 59 height 29
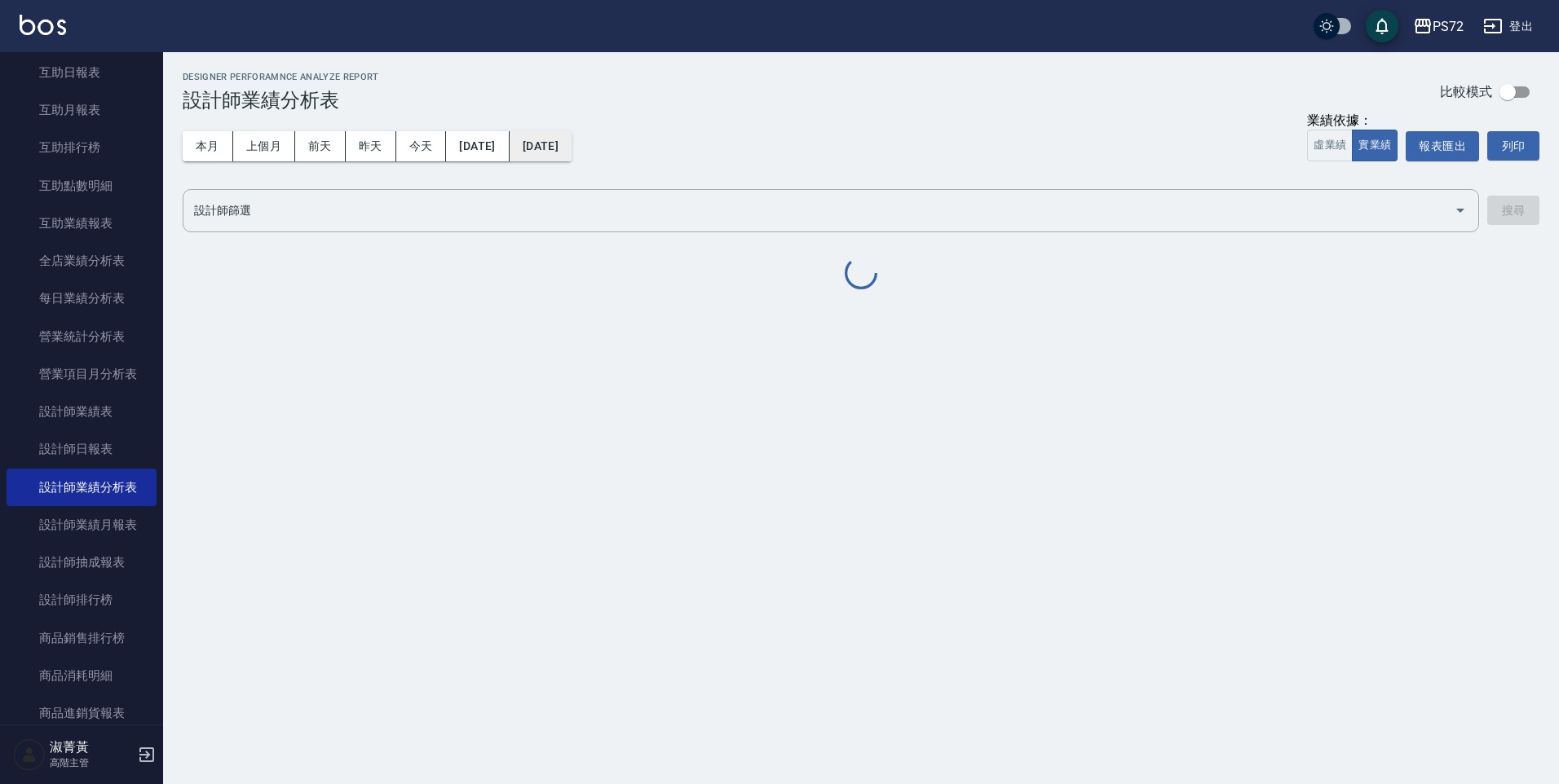
click at [572, 143] on button "[DATE]" at bounding box center [541, 147] width 62 height 30
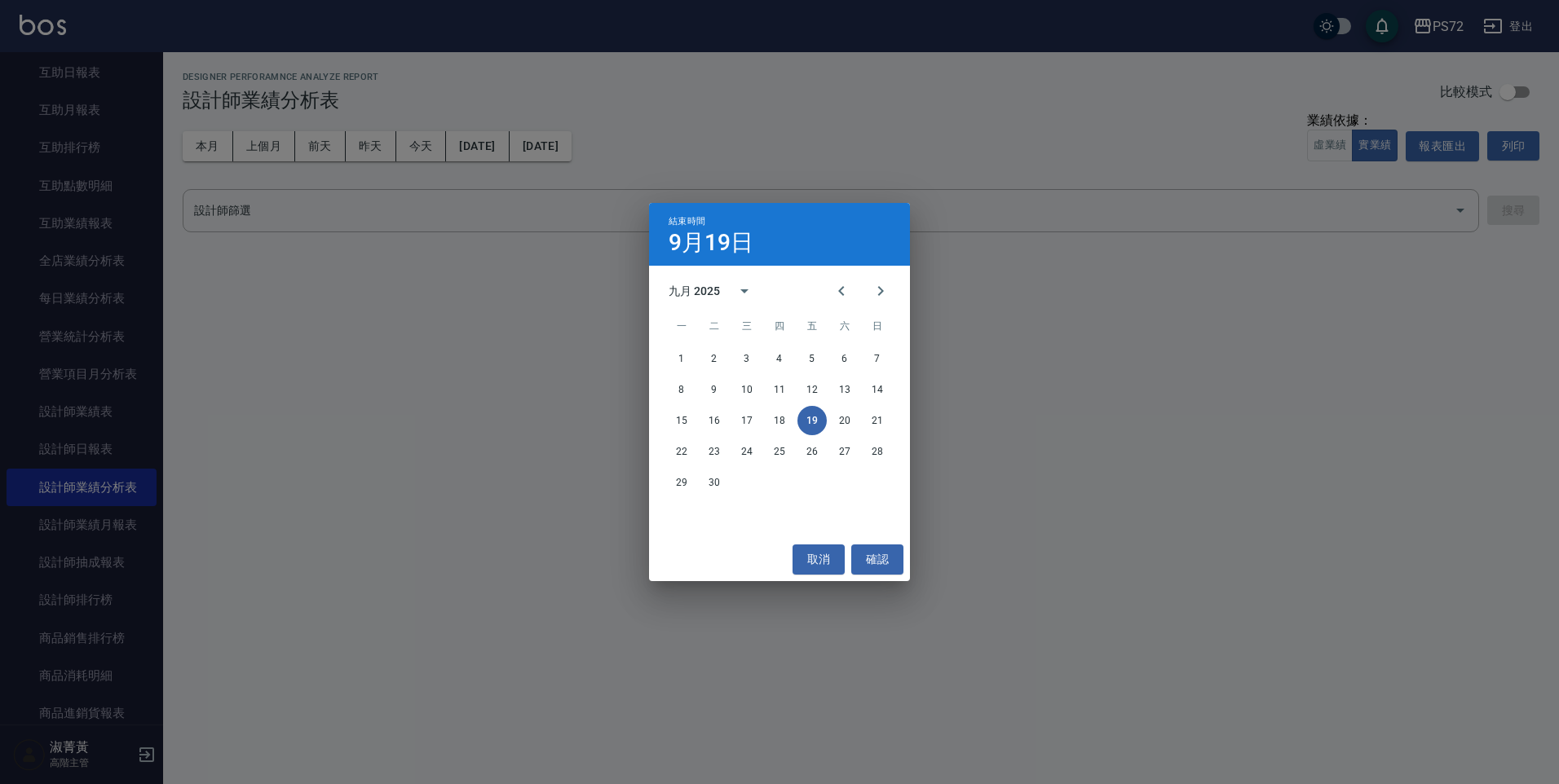
click at [721, 287] on div "九月 2025" at bounding box center [696, 291] width 56 height 17
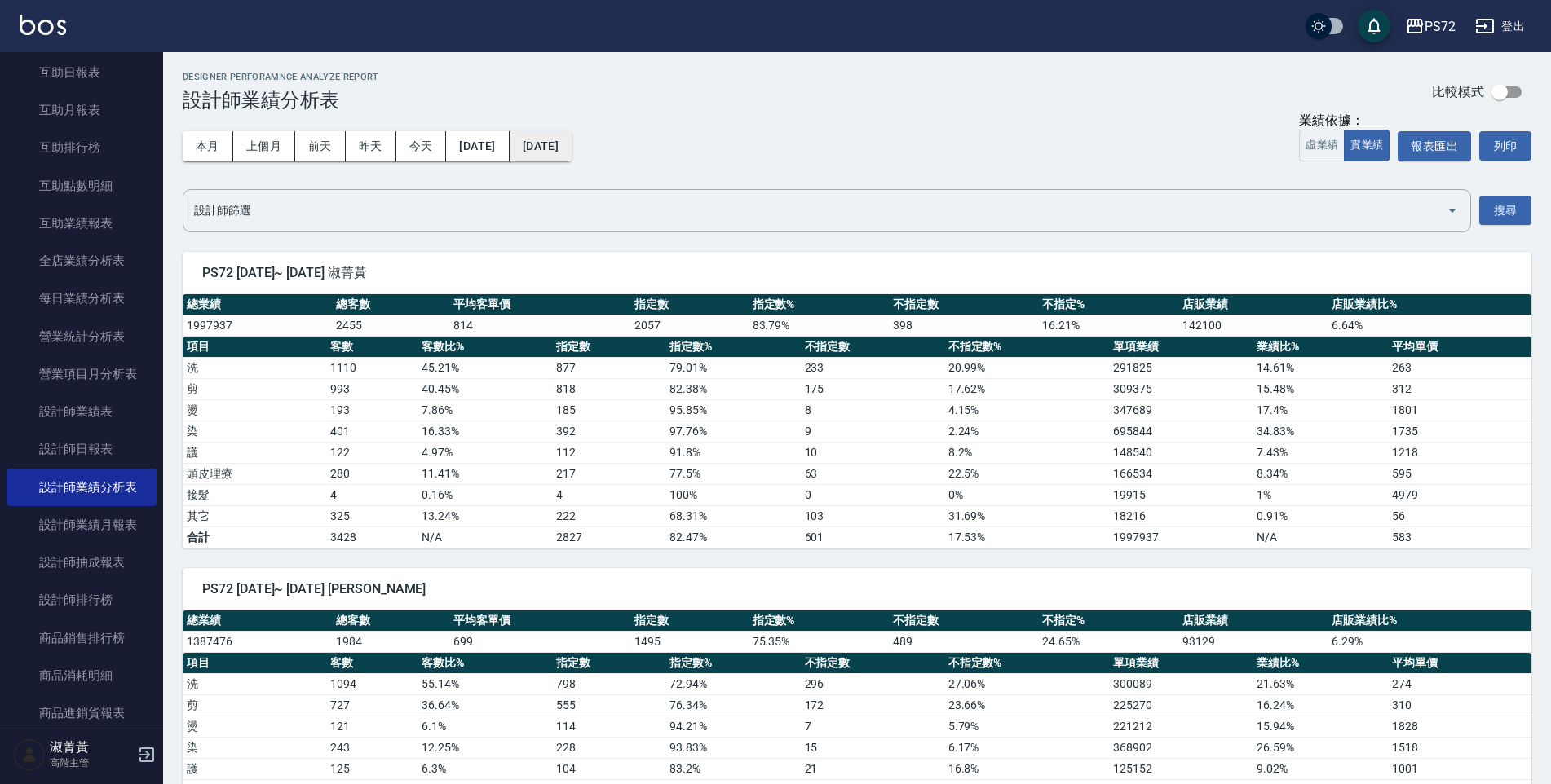
click at [572, 148] on button "[DATE]" at bounding box center [541, 147] width 62 height 30
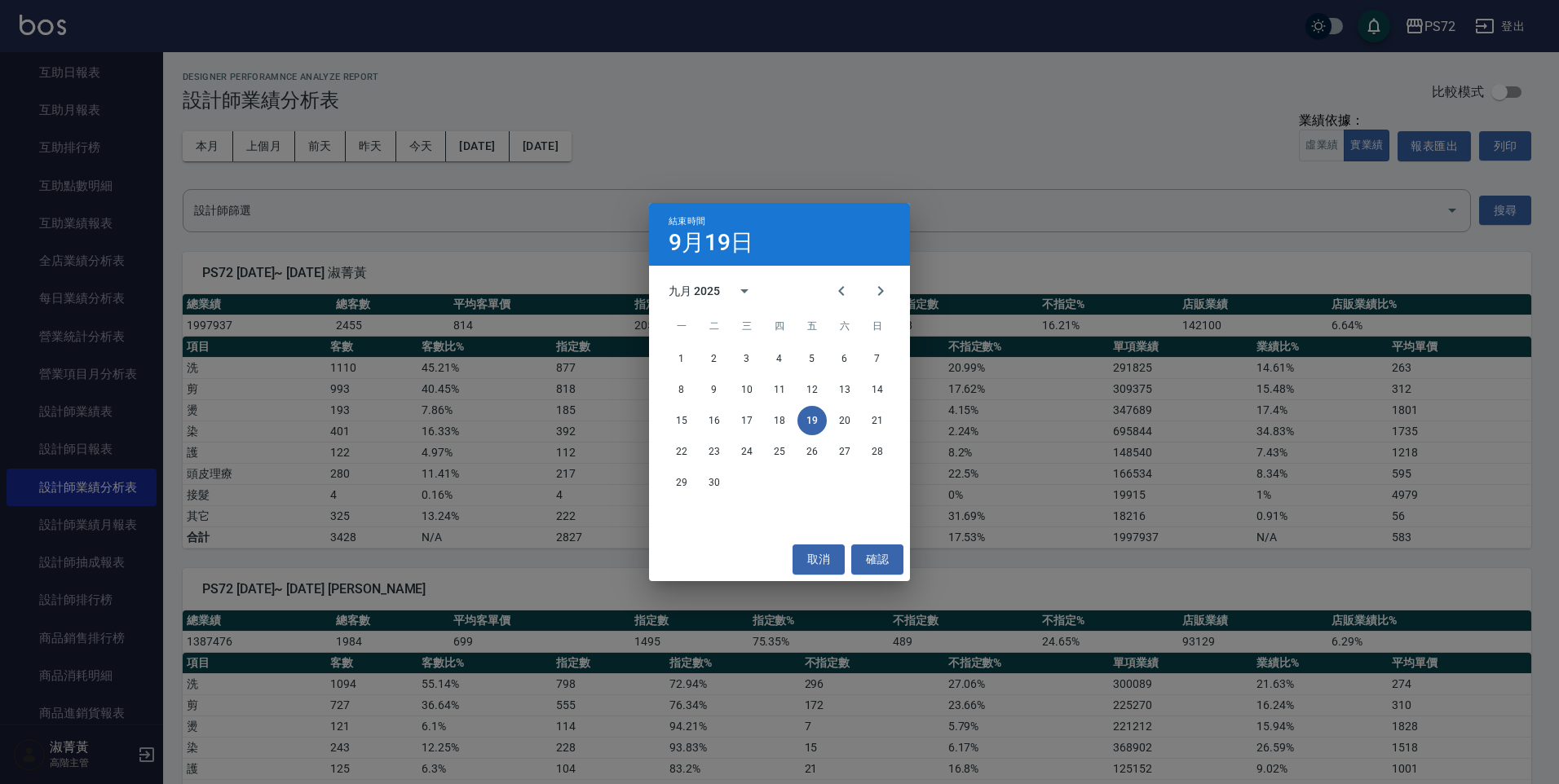
click at [706, 286] on div "九月 2025" at bounding box center [695, 291] width 52 height 17
drag, startPoint x: 777, startPoint y: 415, endPoint x: 777, endPoint y: 380, distance: 35.0
click at [777, 416] on button "2024" at bounding box center [780, 423] width 59 height 29
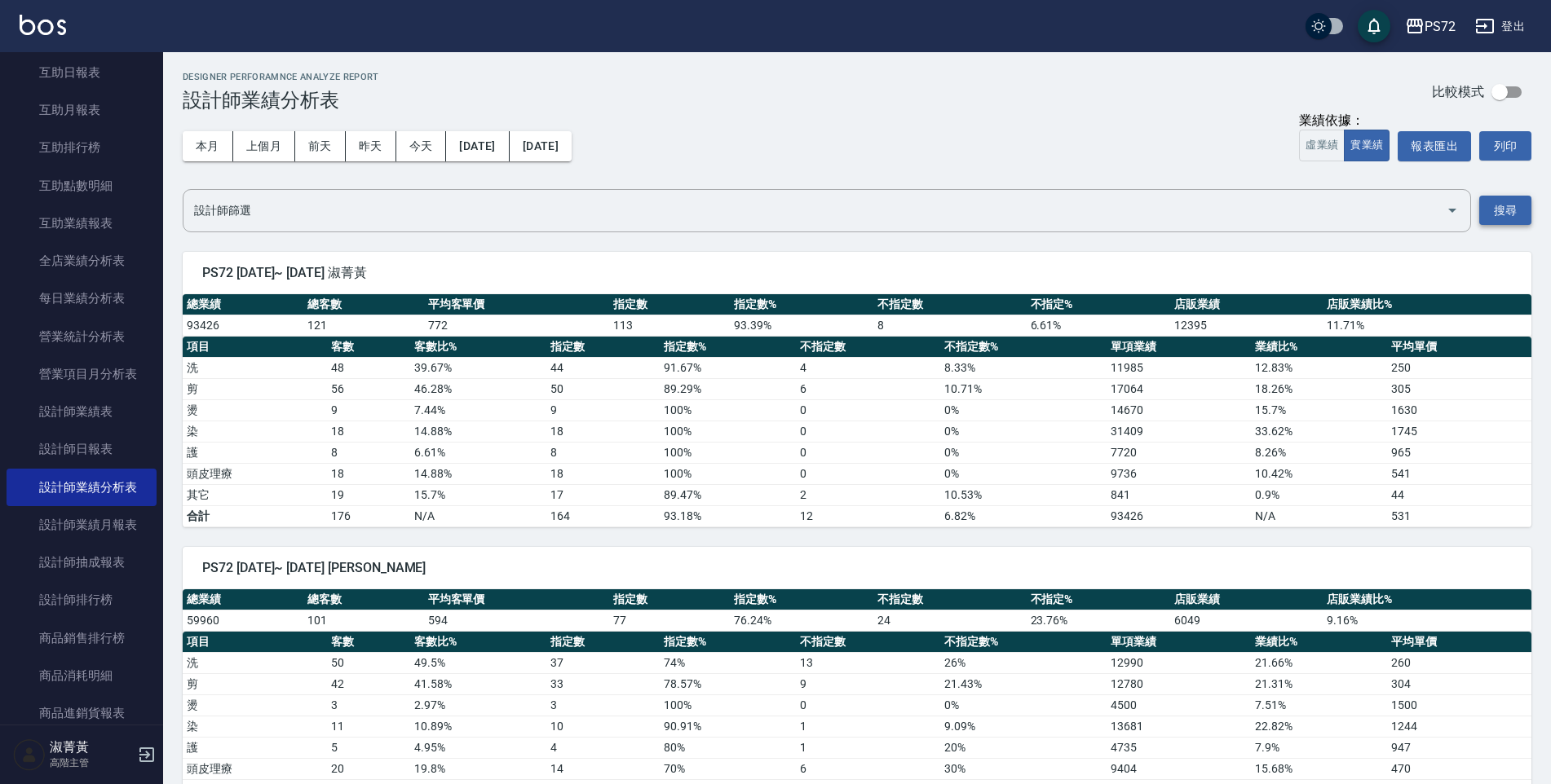
click at [1502, 214] on button "搜尋" at bounding box center [1505, 211] width 52 height 30
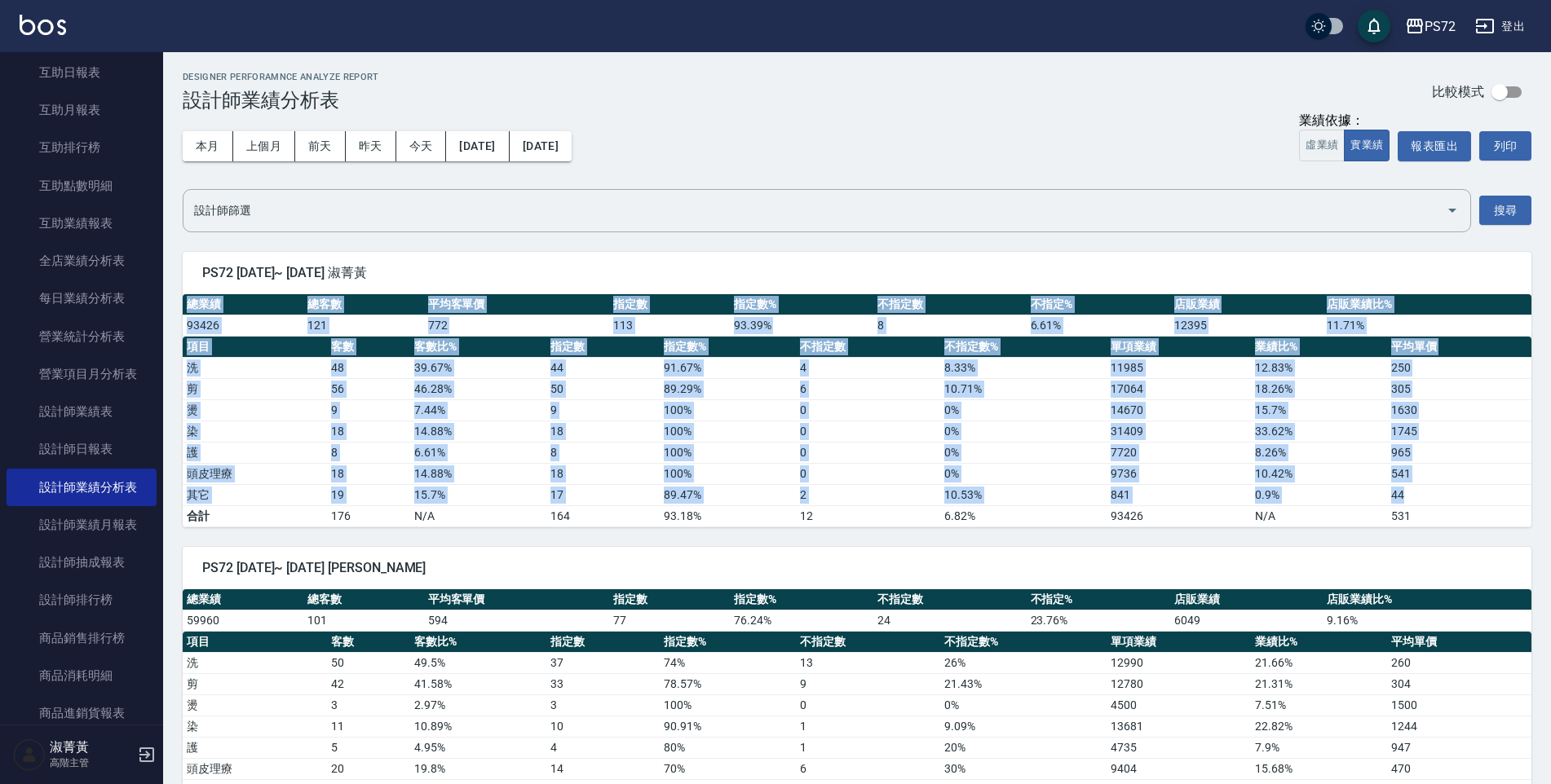
drag, startPoint x: 188, startPoint y: 303, endPoint x: 1407, endPoint y: 496, distance: 1234.2
click at [1407, 496] on div "總業績 總客數 平均客單價 指定數 指定數% 不指定數 不指定% 店販業績 店販業績比% 93426 121 772 113 93.39 % 8 6.61 %…" at bounding box center [856, 411] width 1349 height 233
copy div "總業績 總客數 平均客單價 指定數 指定數% 不指定數 不指定% 店販業績 店販業績比% 93426 121 772 113 93.39 % 8 6.61 %…"
click at [478, 502] on td "15.7 %" at bounding box center [478, 495] width 135 height 21
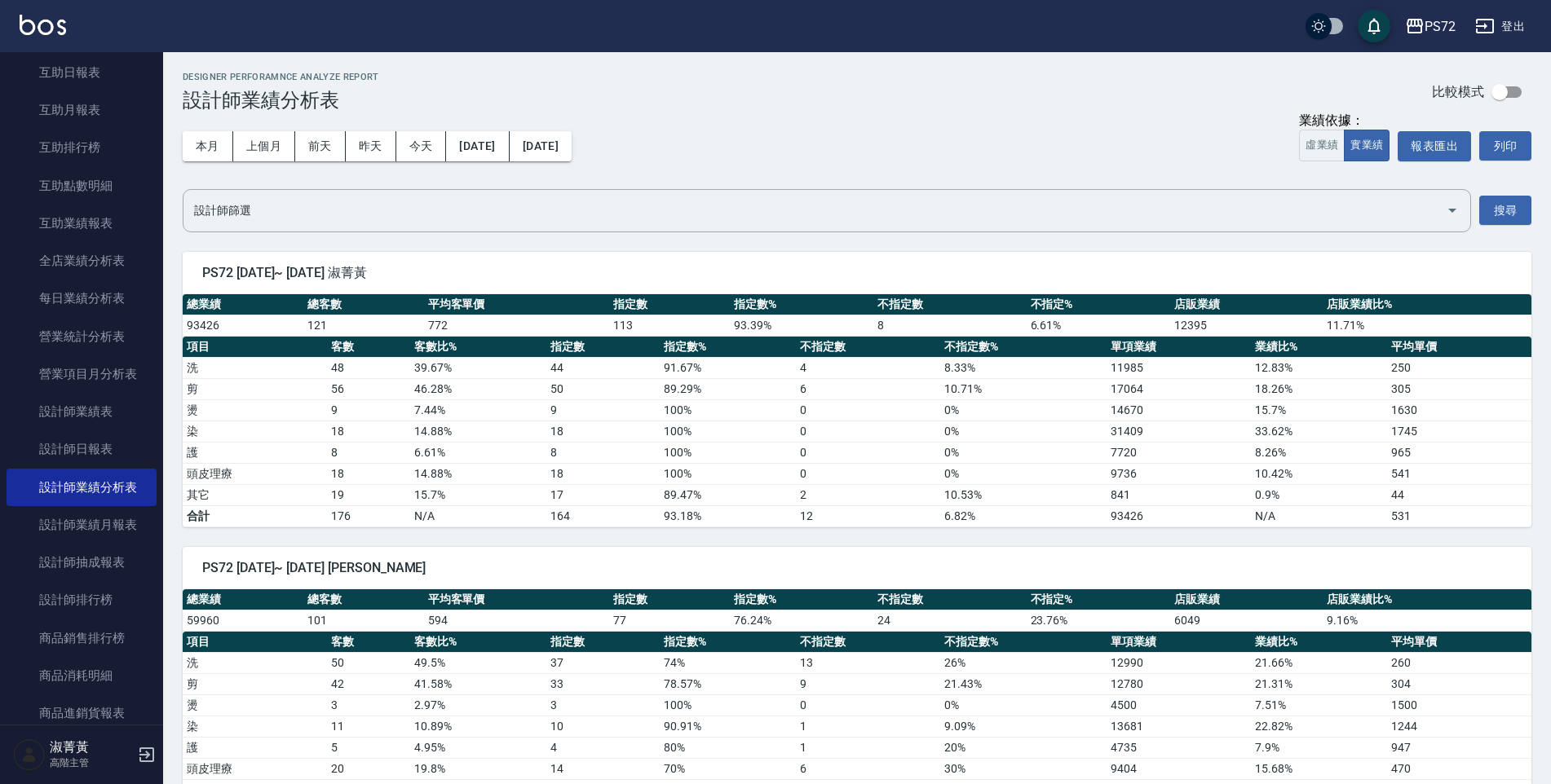
click at [388, 557] on div "PS72 [DATE]~ [DATE] [PERSON_NAME]" at bounding box center [856, 568] width 1349 height 43
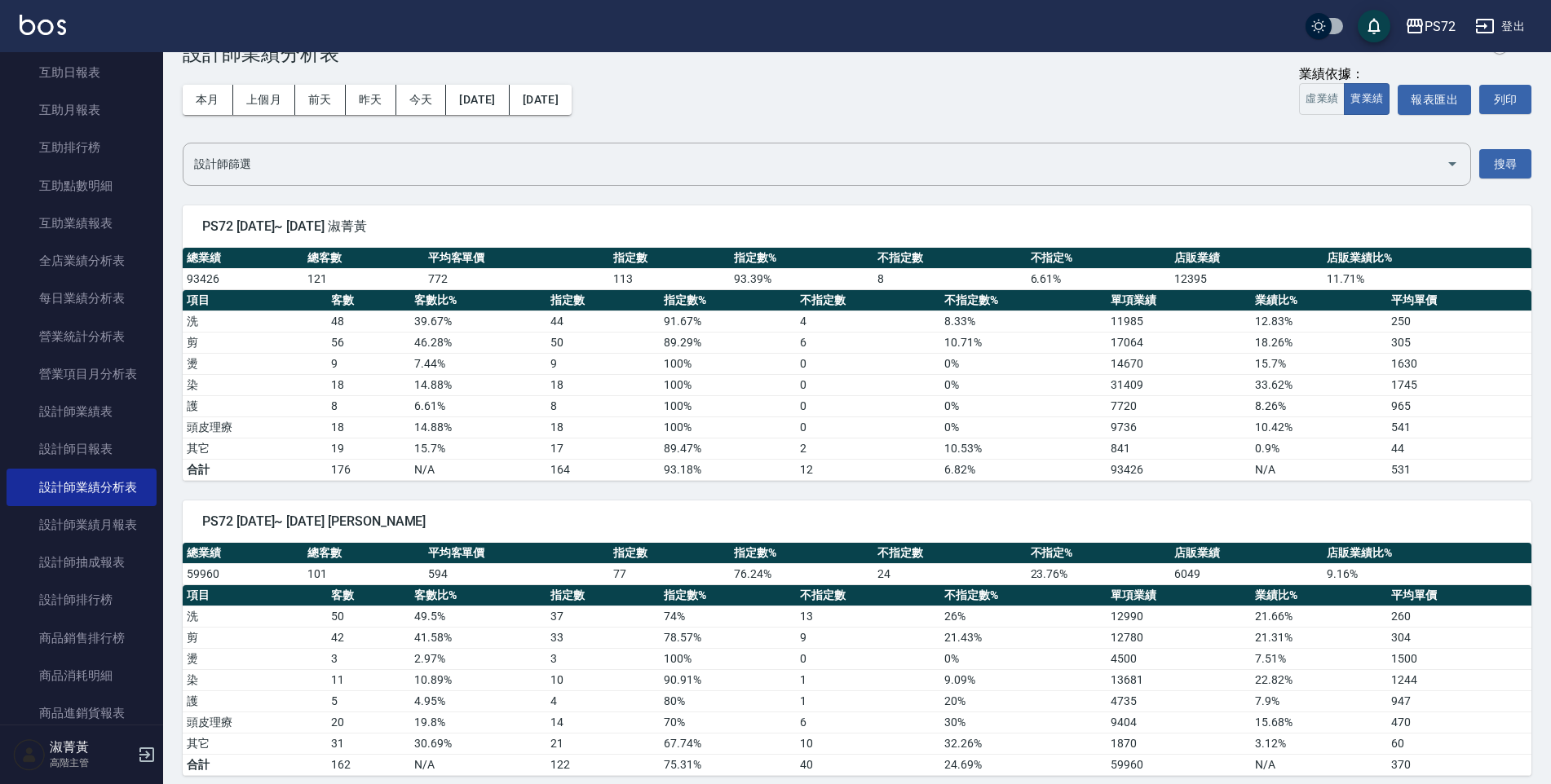
scroll to position [82, 0]
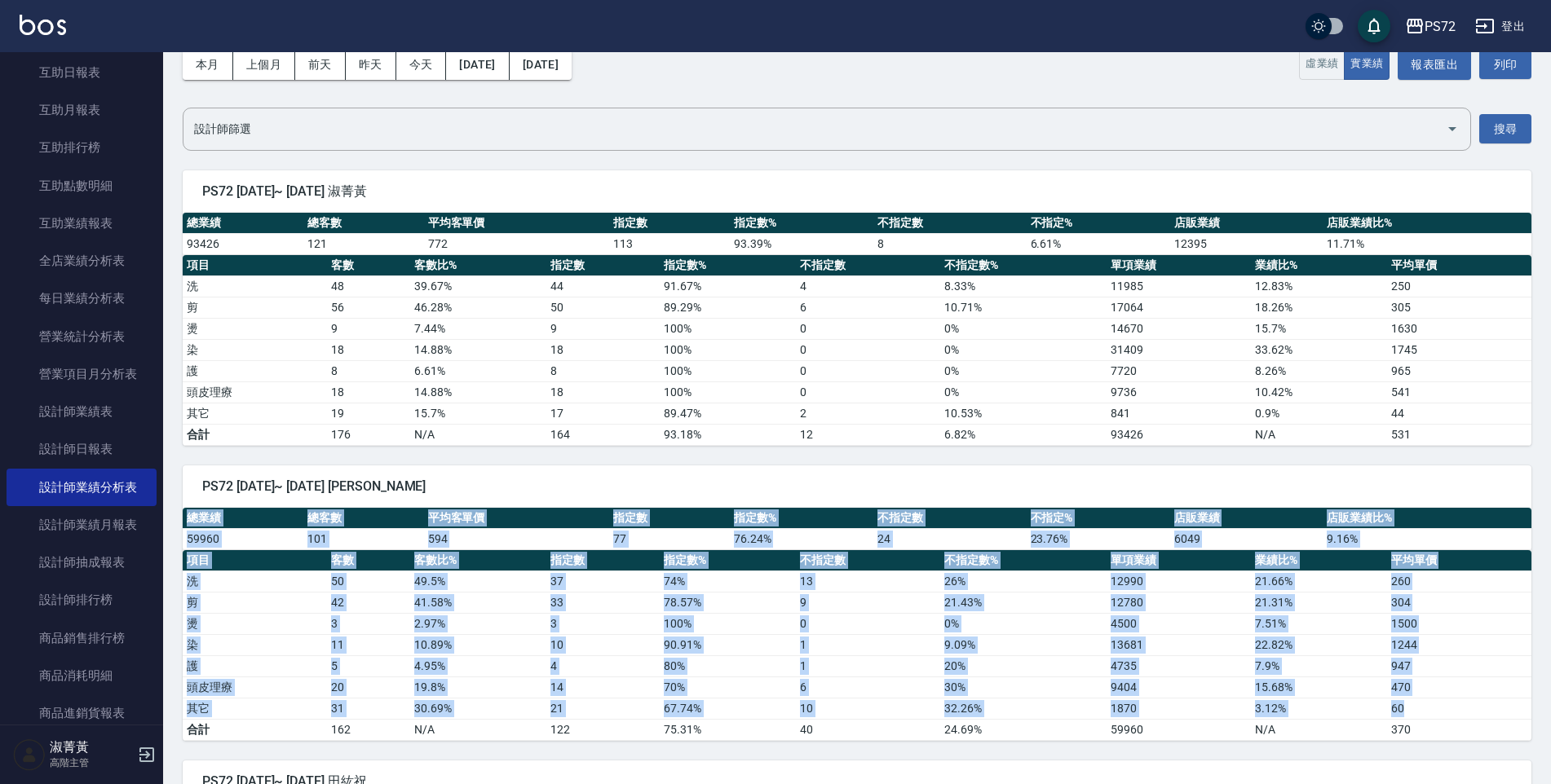
drag, startPoint x: 188, startPoint y: 516, endPoint x: 1402, endPoint y: 701, distance: 1228.0
click at [1402, 701] on div "總業績 總客數 平均客單價 指定數 指定數% 不指定數 不指定% 店販業績 店販業績比% 59960 101 594 77 76.24 % 24 23.76 …" at bounding box center [856, 624] width 1349 height 233
drag, startPoint x: 1402, startPoint y: 701, endPoint x: 1395, endPoint y: 655, distance: 46.5
copy div "總業績 總客數 平均客單價 指定數 指定數% 不指定數 不指定% 店販業績 店販業績比% 59960 101 594 77 76.24 % 24 23.76 …"
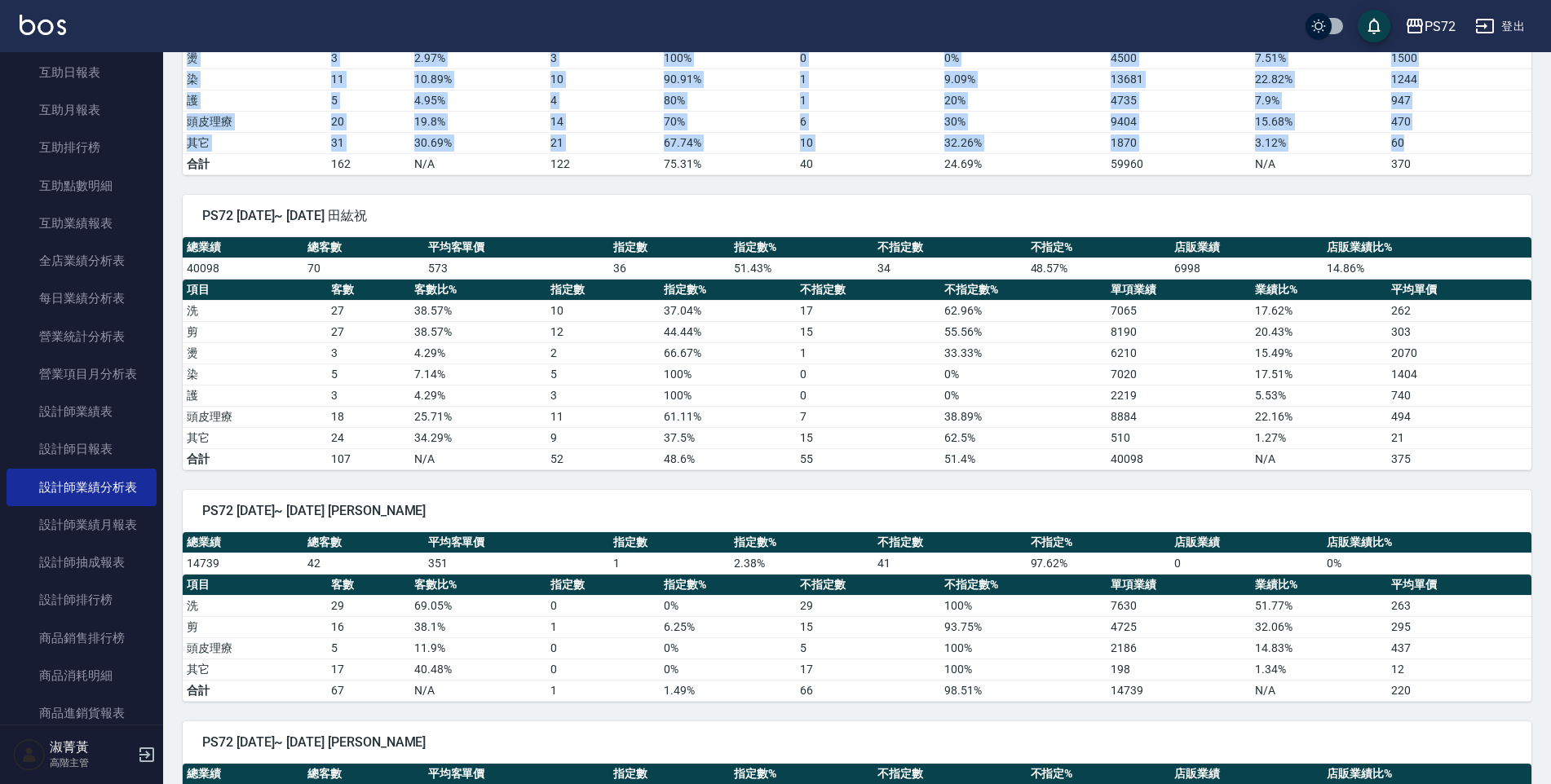
scroll to position [651, 0]
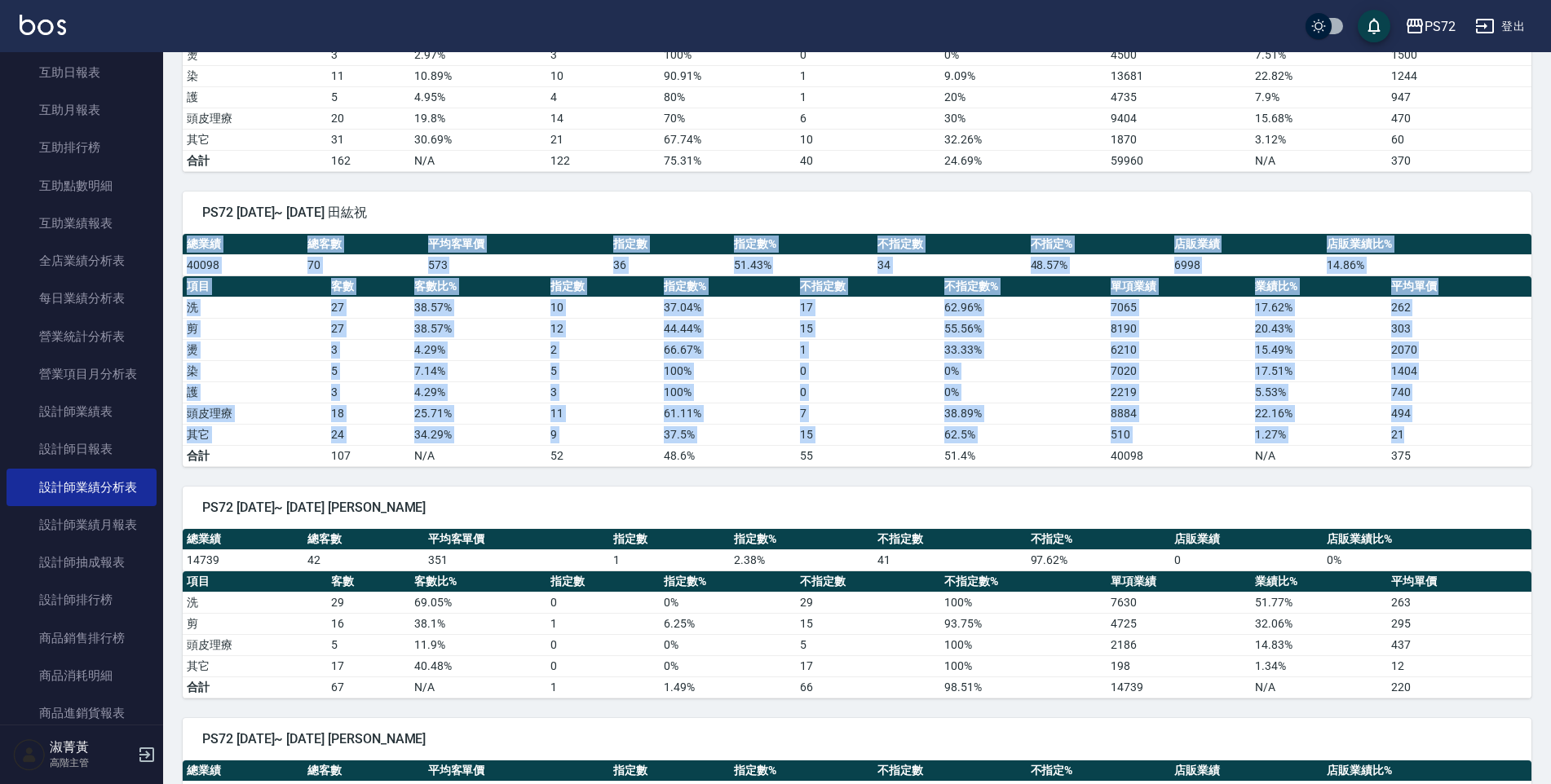
drag, startPoint x: 188, startPoint y: 238, endPoint x: 1404, endPoint y: 434, distance: 1231.7
click at [1404, 434] on div "總業績 總客數 平均客單價 指定數 指定數% 不指定數 不指定% 店販業績 店販業績比% 40098 70 573 36 51.43 % 34 48.57 %…" at bounding box center [856, 350] width 1349 height 233
drag, startPoint x: 1404, startPoint y: 434, endPoint x: 1274, endPoint y: 374, distance: 143.2
copy div "總業績 總客數 平均客單價 指定數 指定數% 不指定數 不指定% 店販業績 店販業績比% 40098 70 573 36 51.43 % 34 48.57 %…"
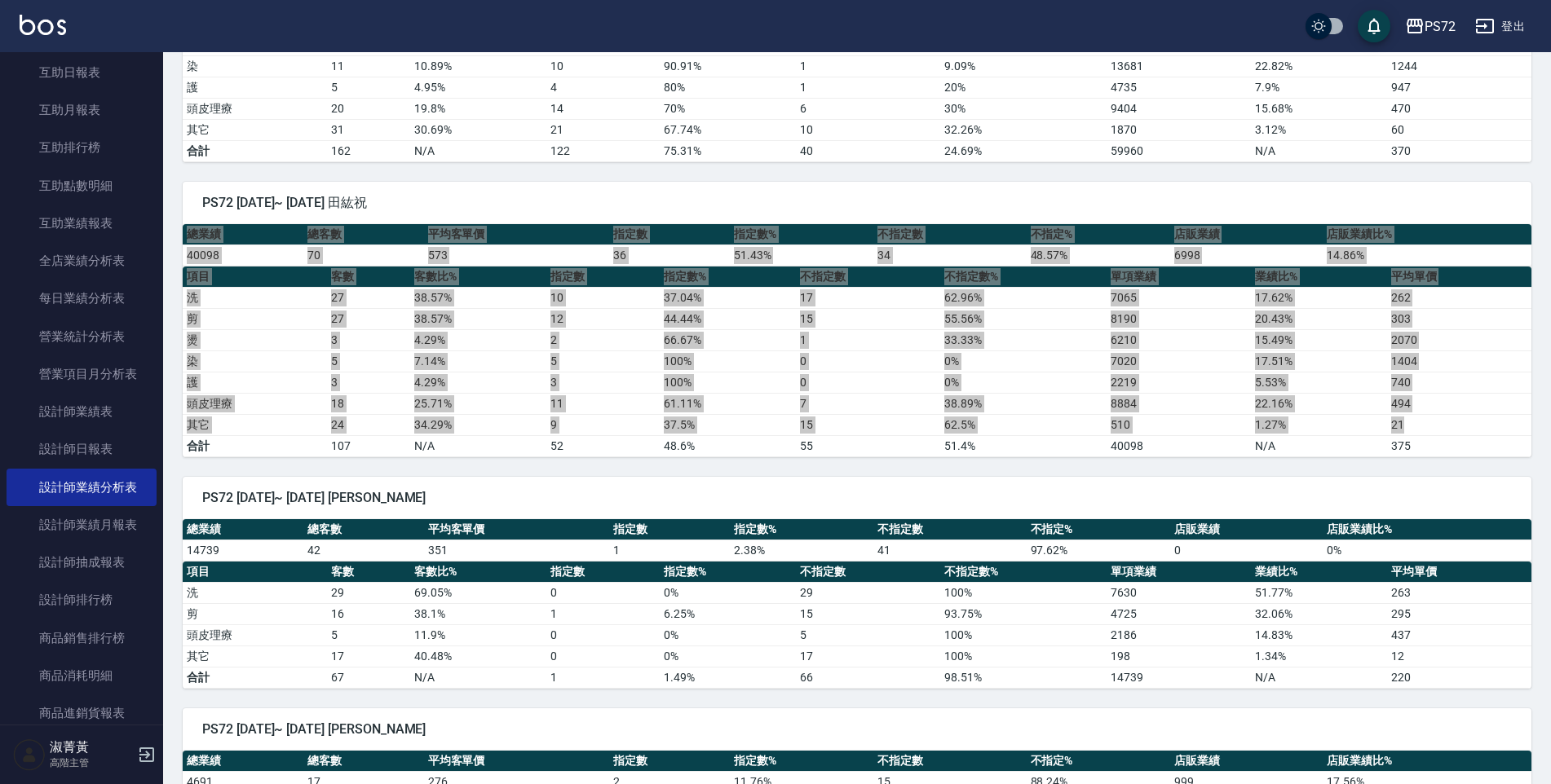
scroll to position [632, 0]
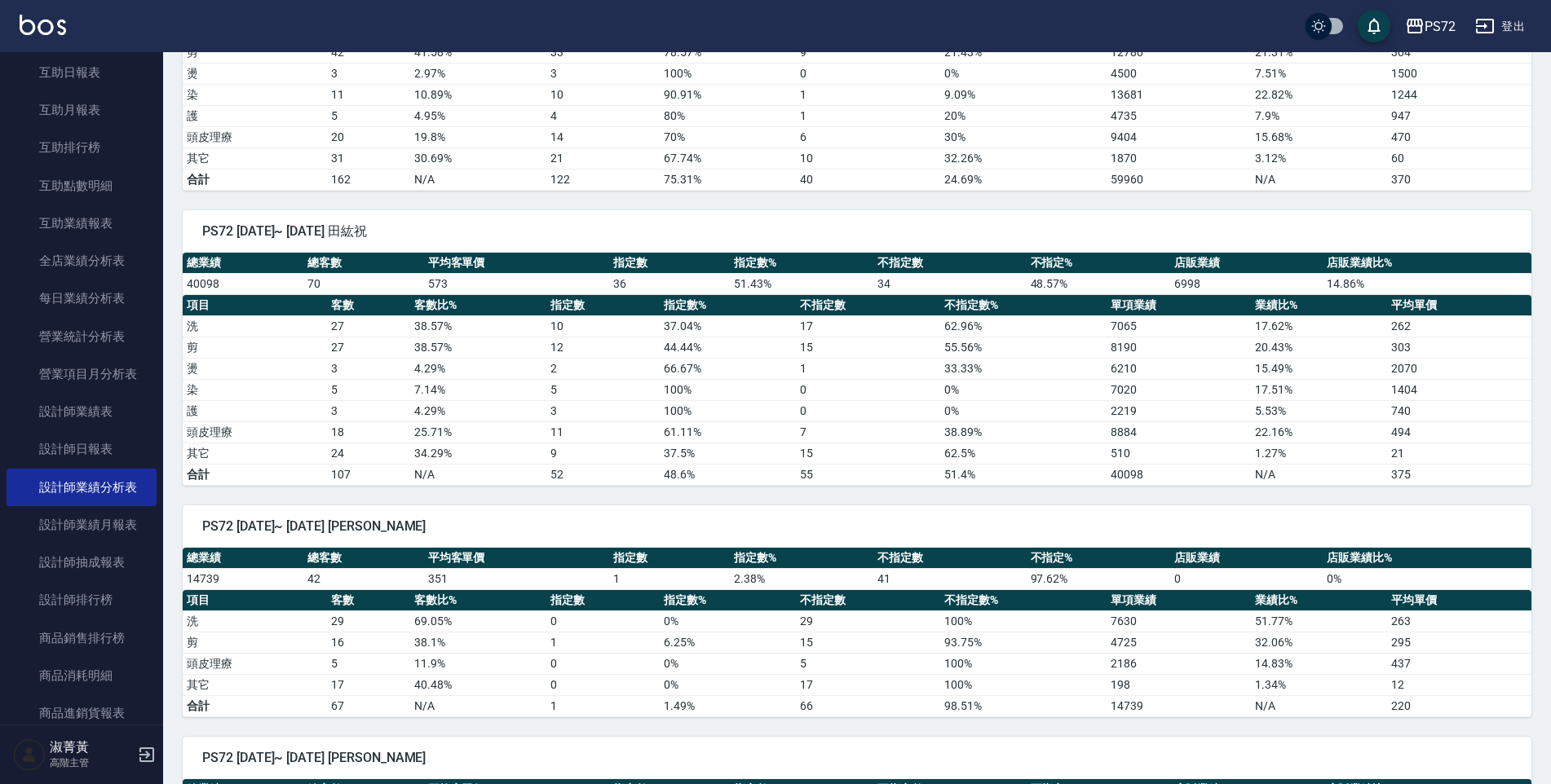
drag, startPoint x: 858, startPoint y: 232, endPoint x: 874, endPoint y: 237, distance: 16.8
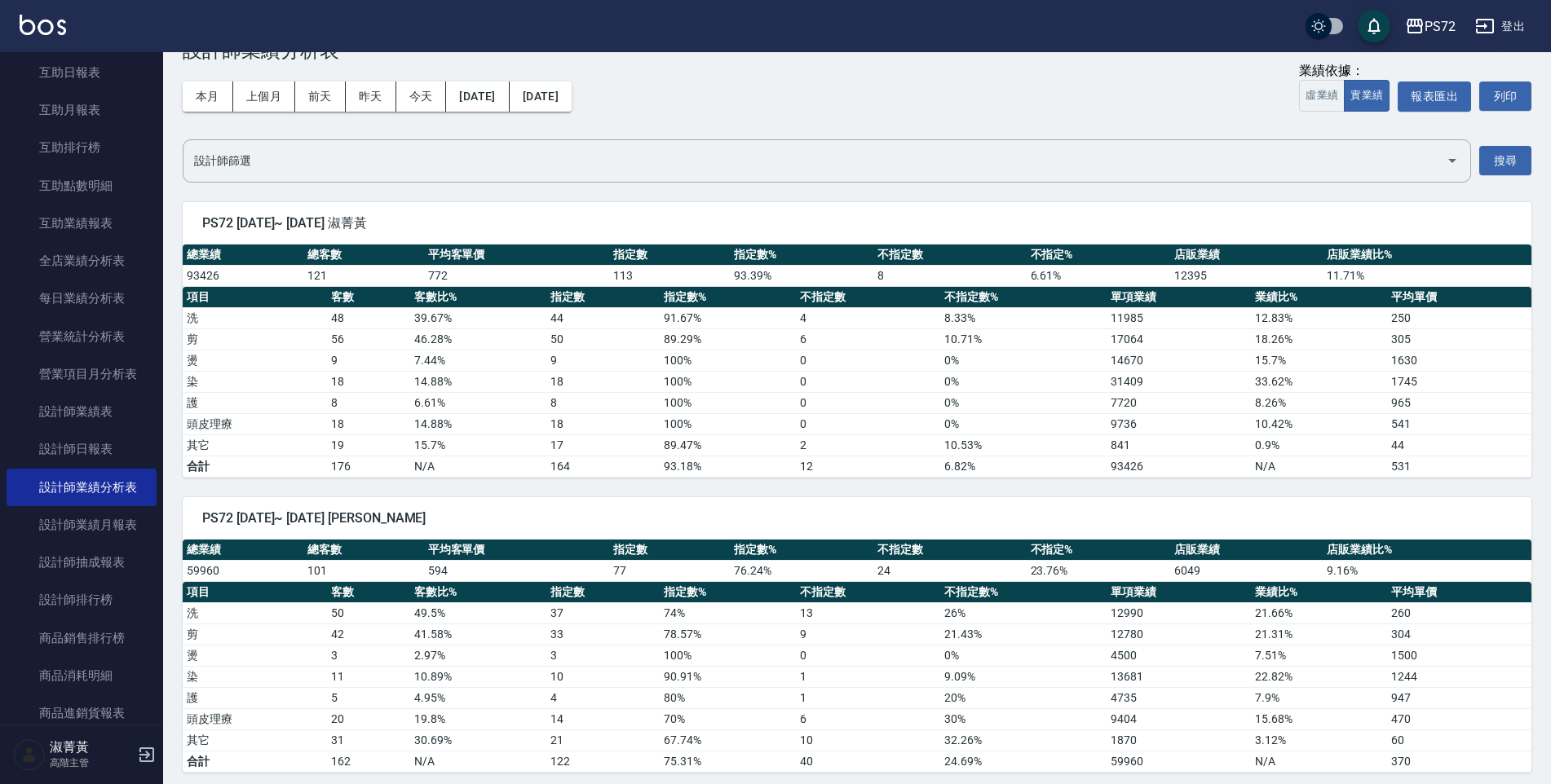
scroll to position [0, 0]
